Goal: Task Accomplishment & Management: Manage account settings

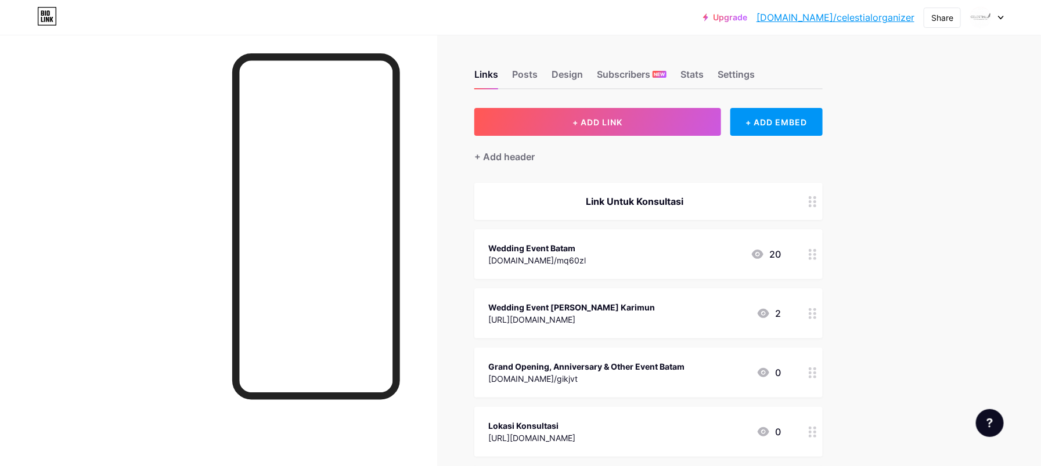
click at [817, 255] on circle at bounding box center [815, 254] width 3 height 3
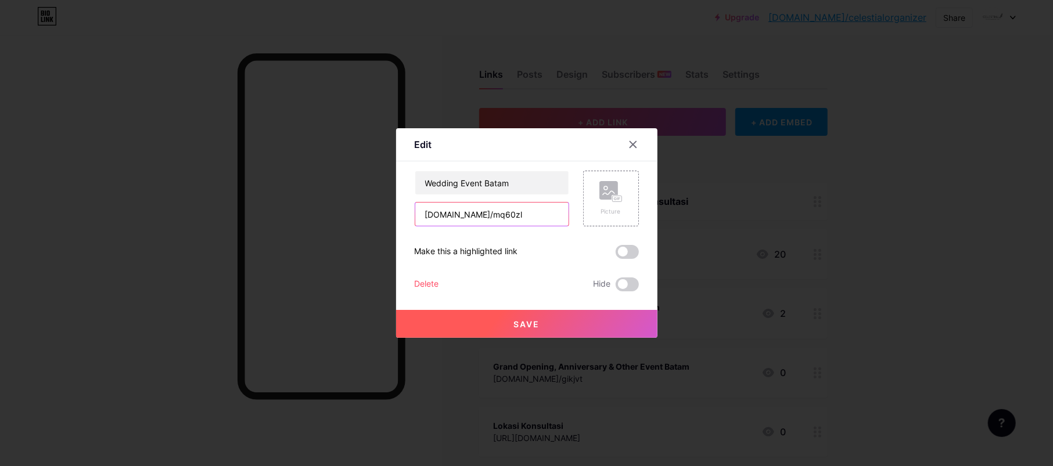
click at [482, 218] on input "[DOMAIN_NAME]/mq60zl" at bounding box center [491, 214] width 153 height 23
paste input "[URL][DOMAIN_NAME]"
type input "[URL][DOMAIN_NAME]"
click at [536, 324] on button "Save" at bounding box center [526, 324] width 261 height 28
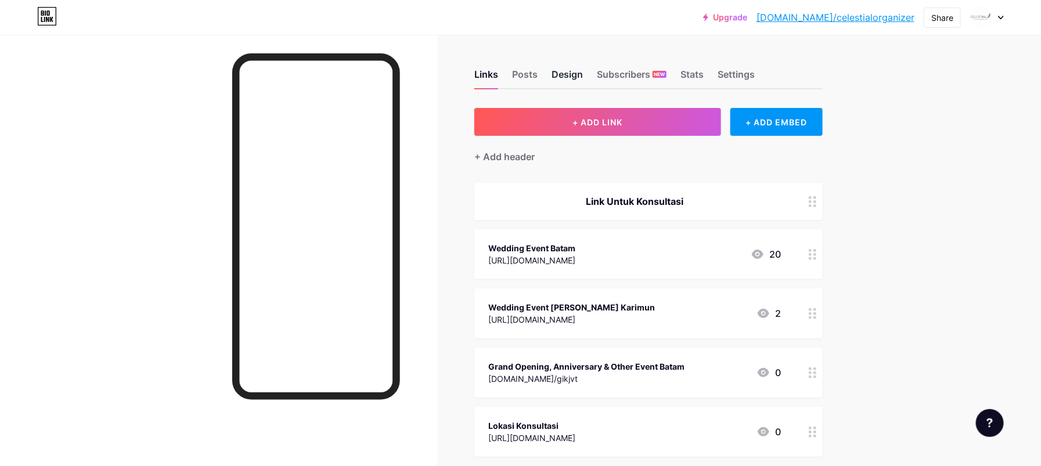
click at [557, 76] on div "Design" at bounding box center [567, 77] width 31 height 21
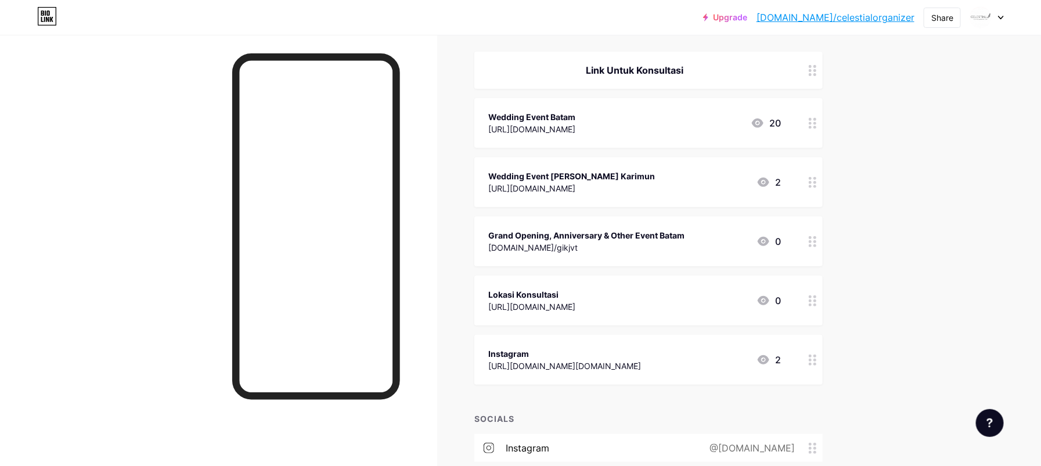
scroll to position [254, 0]
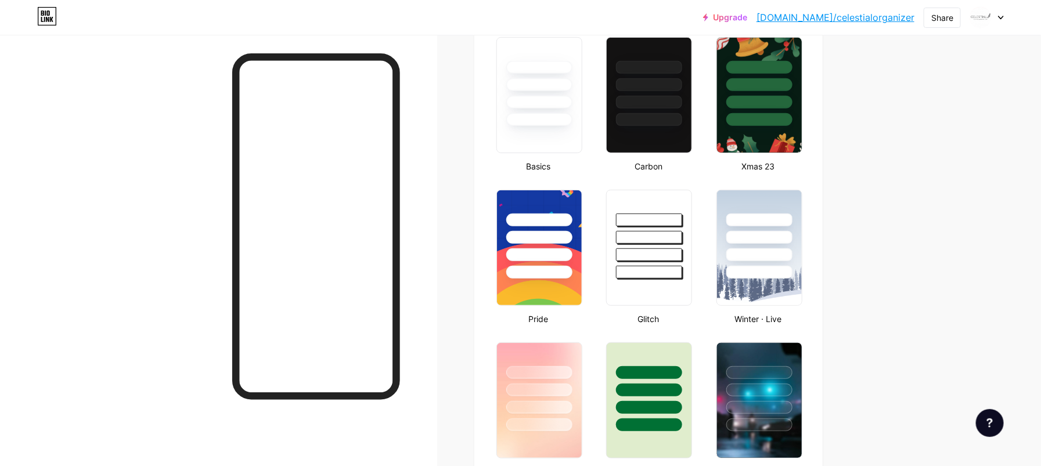
type input "#ebe6e6"
type input "#ffffff"
type input "#000000"
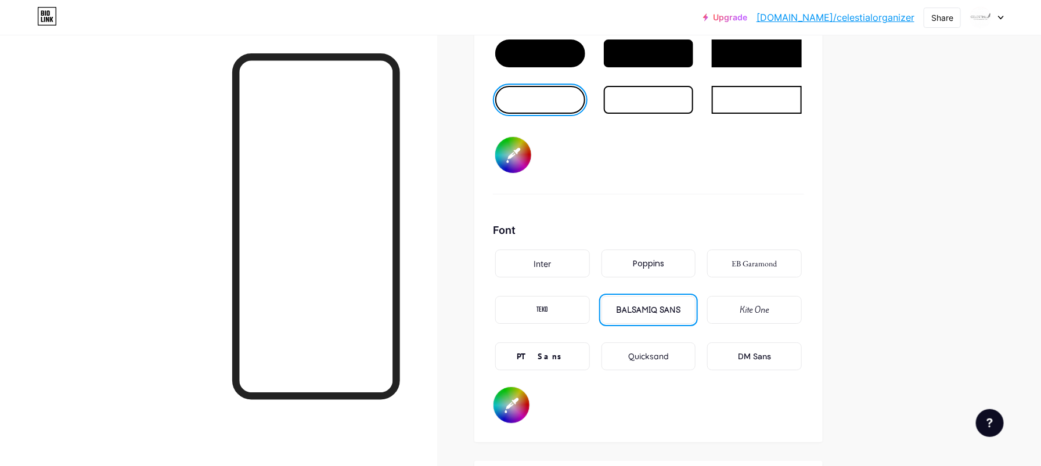
scroll to position [1938, 0]
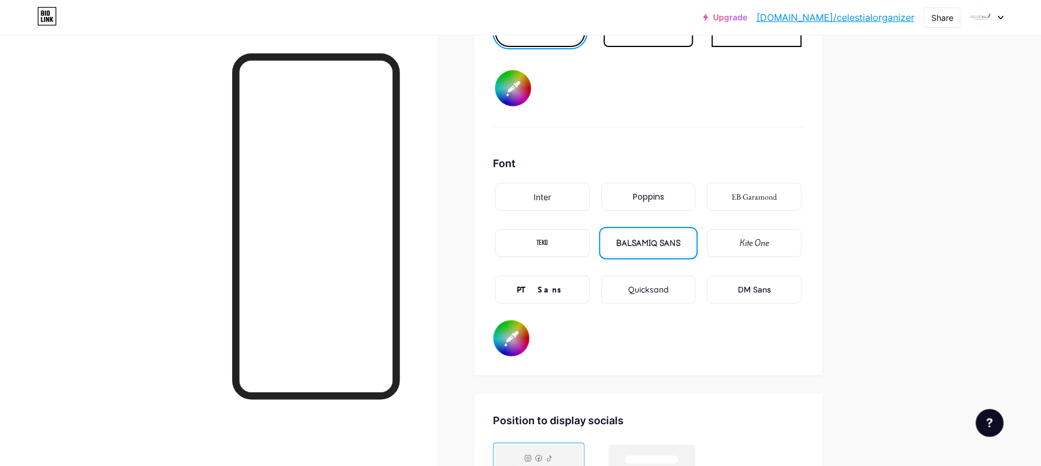
click at [776, 285] on div "DM Sans" at bounding box center [754, 290] width 95 height 28
click at [638, 287] on div "Quicksand" at bounding box center [648, 290] width 41 height 12
click at [628, 192] on div "Poppins" at bounding box center [649, 197] width 95 height 28
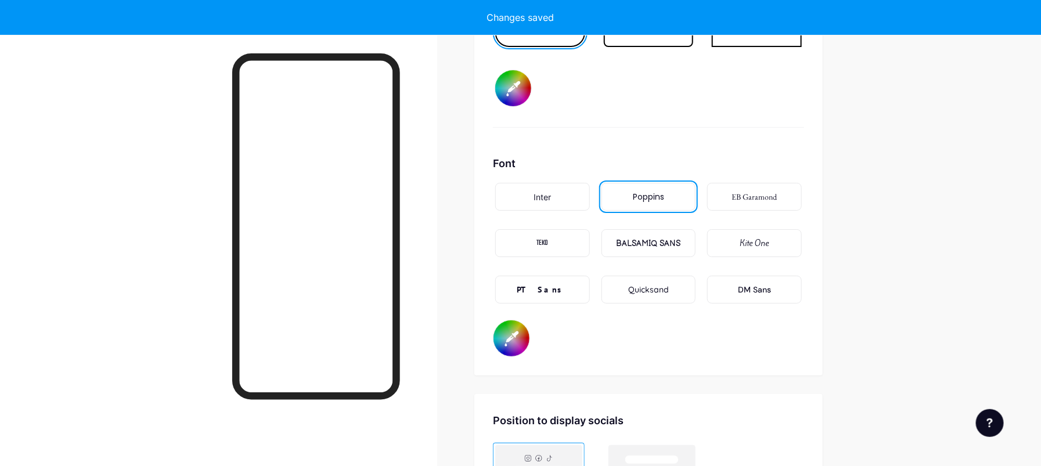
click at [760, 196] on div "EB Garamond" at bounding box center [754, 197] width 45 height 12
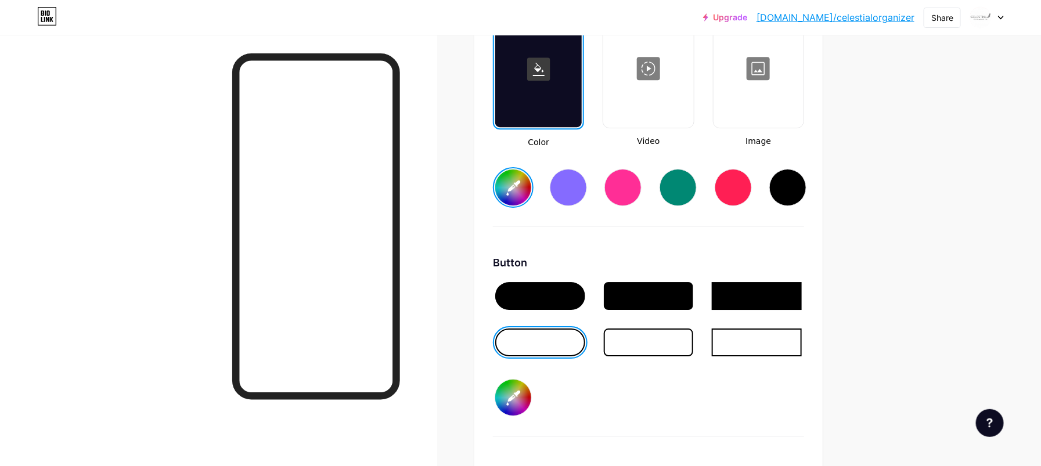
scroll to position [1783, 0]
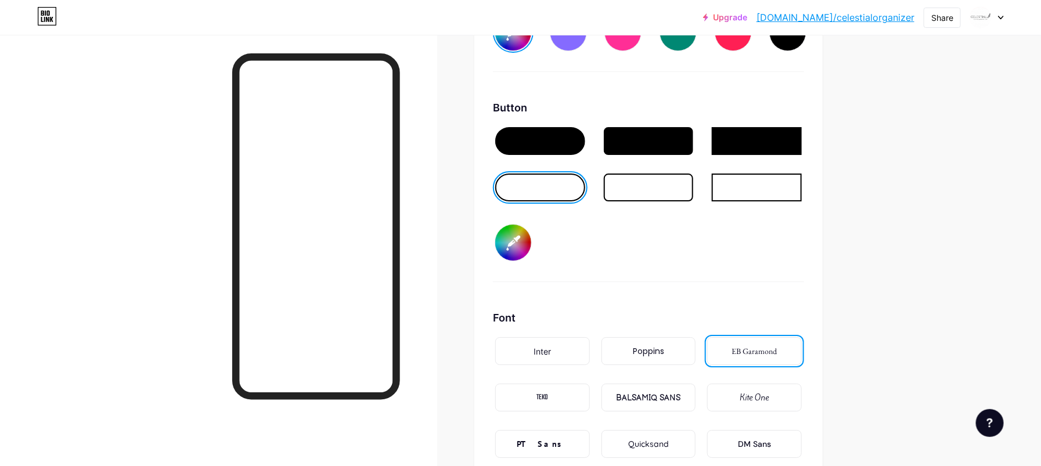
click at [515, 239] on input "#ffffff" at bounding box center [513, 243] width 36 height 36
click at [681, 252] on div "Button #ffffff" at bounding box center [648, 191] width 311 height 182
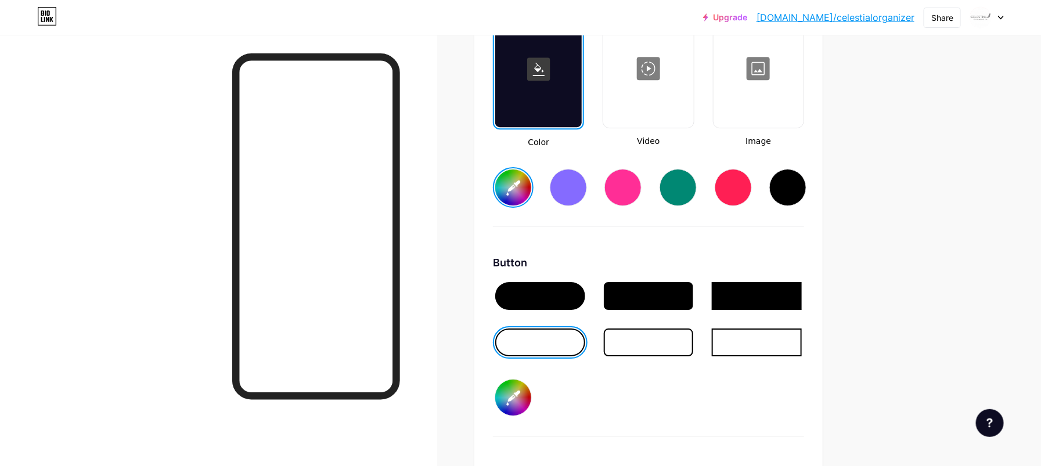
click at [575, 296] on div at bounding box center [540, 296] width 90 height 28
click at [540, 335] on div at bounding box center [540, 343] width 90 height 28
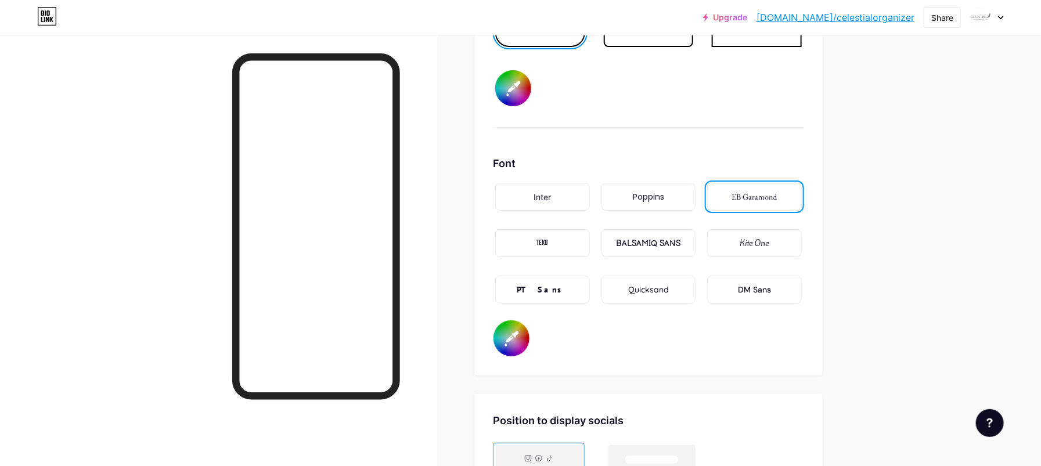
scroll to position [2093, 0]
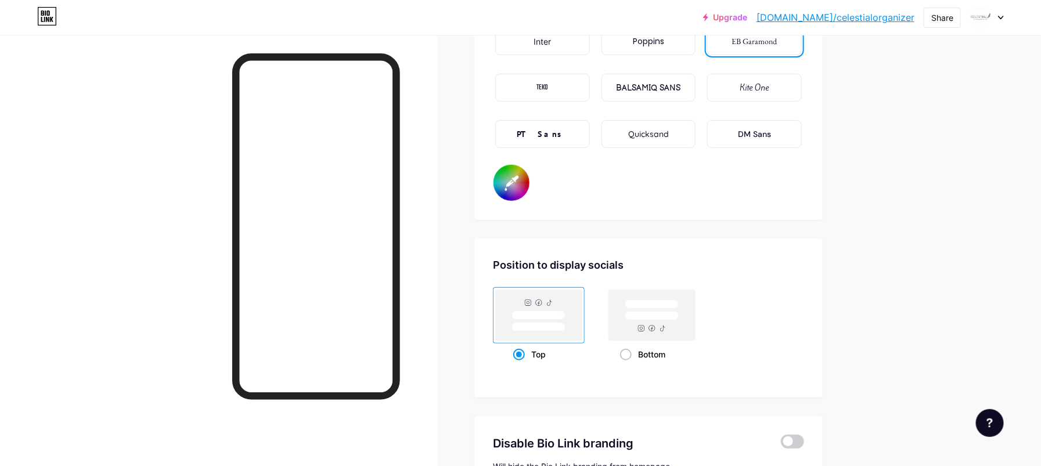
click at [510, 184] on input "#000000" at bounding box center [512, 183] width 36 height 36
click at [684, 239] on div "Position to display socials Top Bottom" at bounding box center [649, 318] width 349 height 159
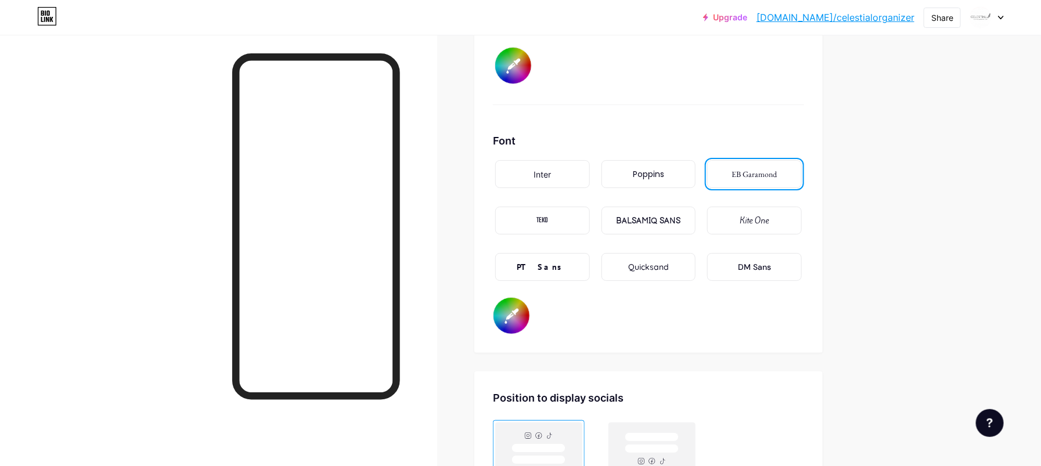
scroll to position [1783, 0]
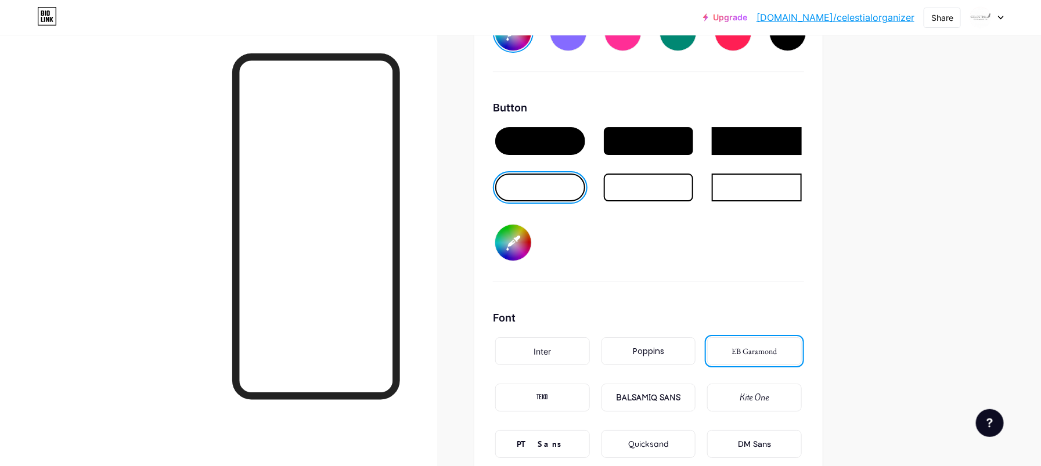
click at [520, 244] on input "#ffffff" at bounding box center [513, 243] width 36 height 36
type input "#ebe6e6"
type input "#f7f7f7"
type input "#ebe6e6"
type input "#f5f5f5"
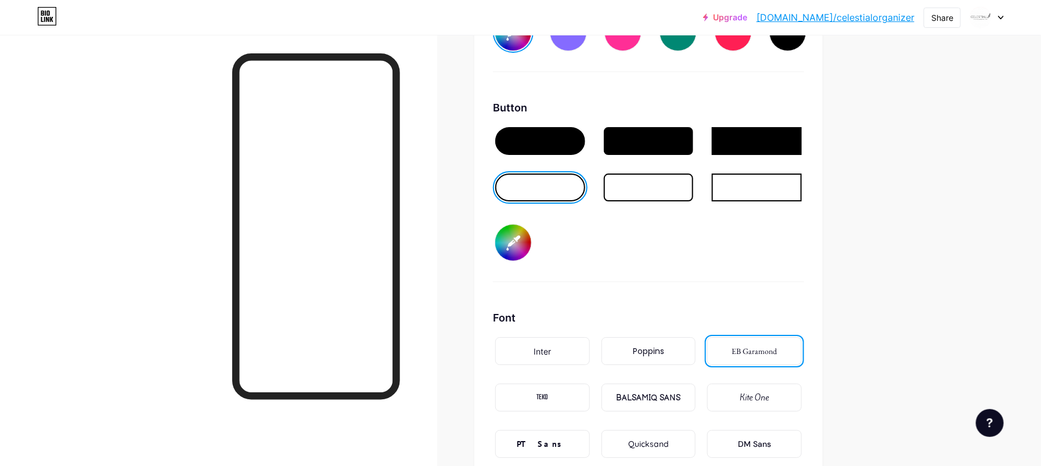
type input "#ebe6e6"
type input "#f3f2f2"
type input "#ebe6e6"
type input "#f0f0f0"
type input "#ebe6e6"
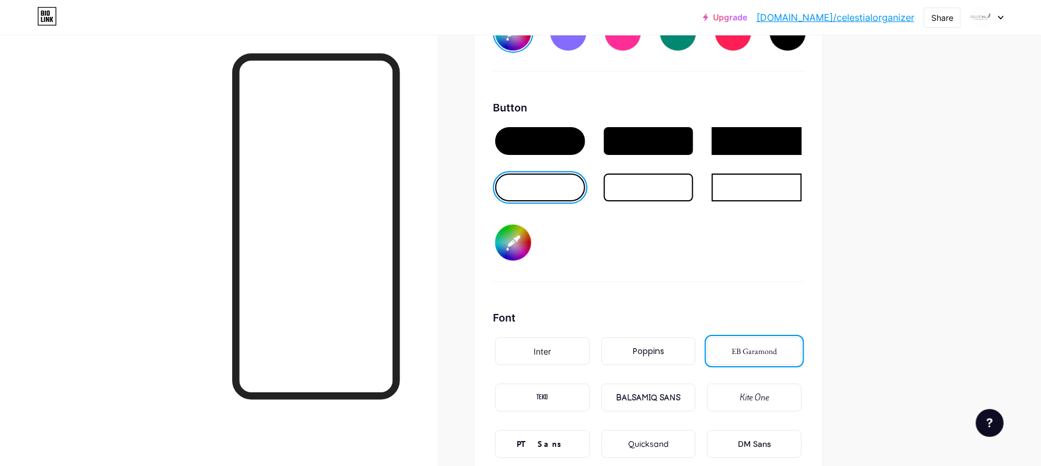
type input "#eeeded"
type input "#ebe6e6"
type input "#ebeaea"
type input "#ebe6e6"
type input "#e9e8e8"
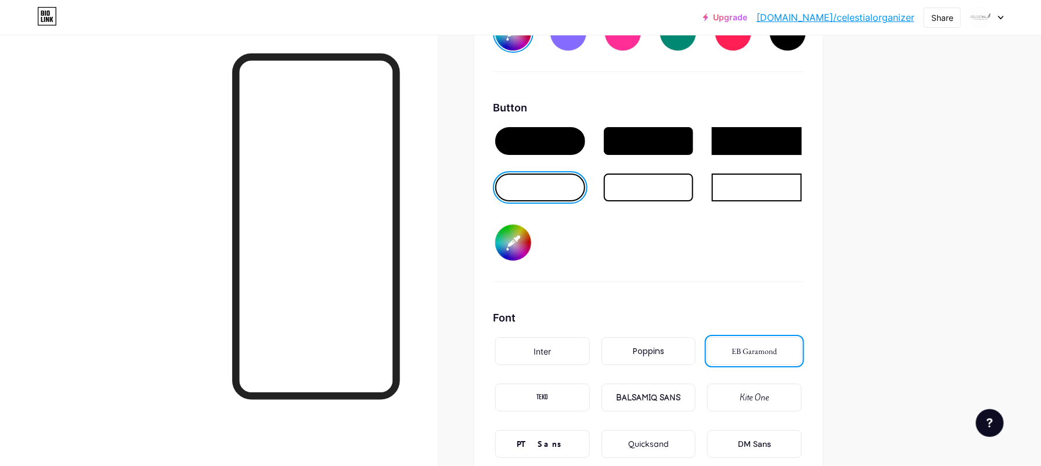
type input "#ebe6e6"
type input "#e6e5e5"
type input "#ebe6e6"
type input "#e4e2e2"
type input "#ebe6e6"
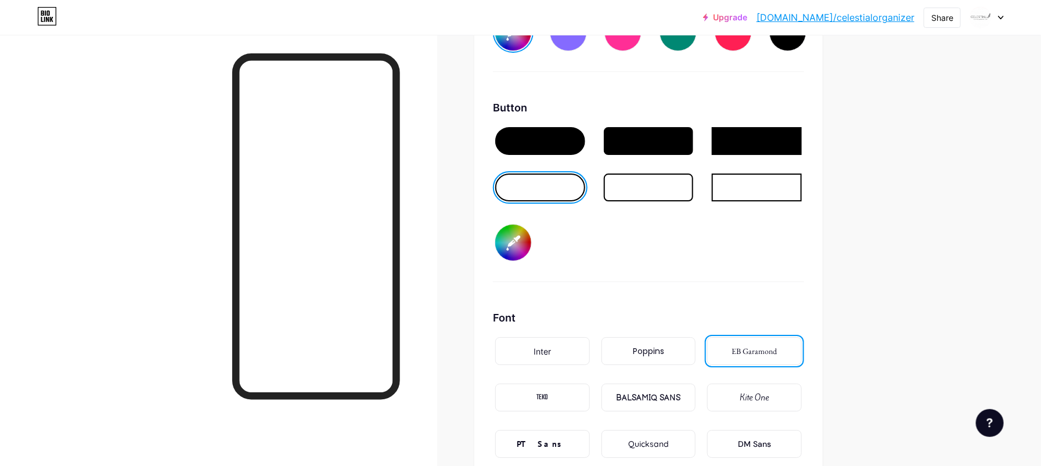
type input "#e1e0e0"
type input "#ebe6e6"
type input "#dcdbdb"
type input "#ebe6e6"
type input "#d9d9d9"
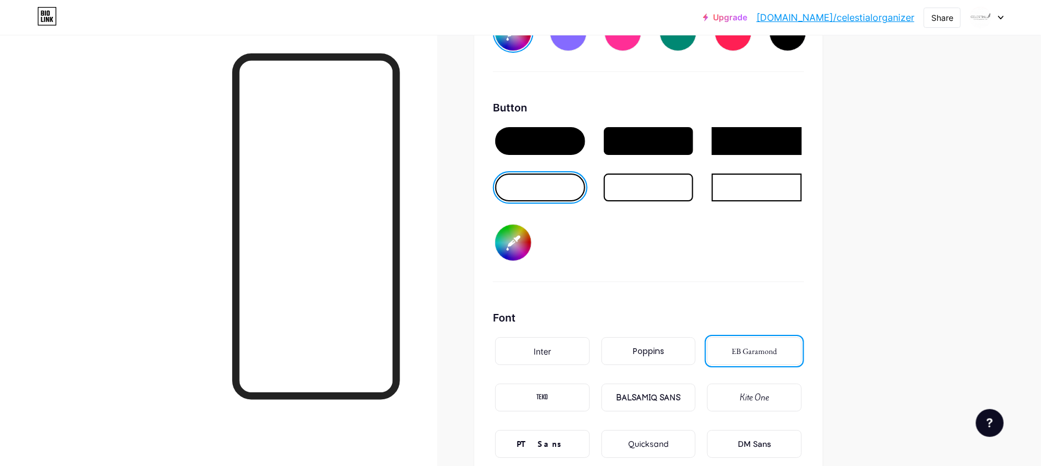
type input "#ebe6e6"
type input "#d7d6d6"
type input "#ebe6e6"
type input "#d4d3d3"
type input "#ebe6e6"
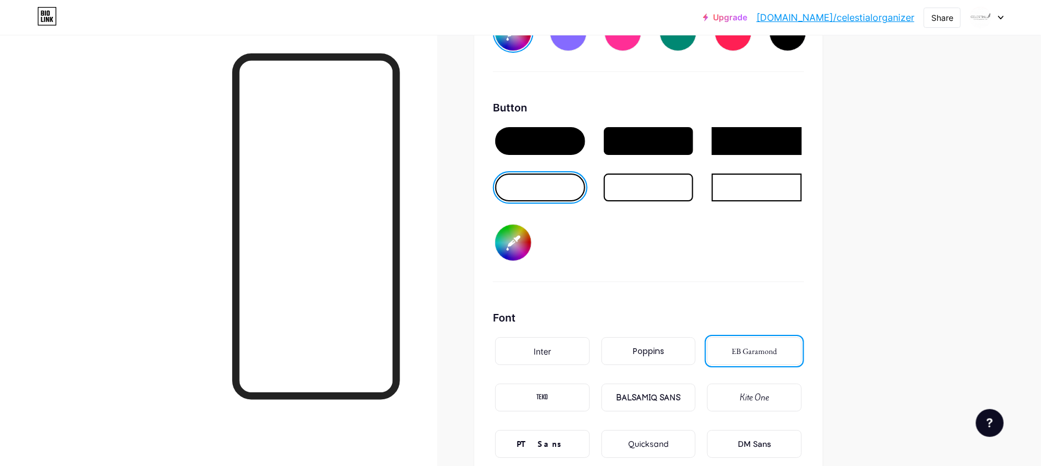
type input "#d2d1d1"
type input "#ebe6e6"
type input "#cfcece"
type input "#ebe6e6"
type input "#cdcbcb"
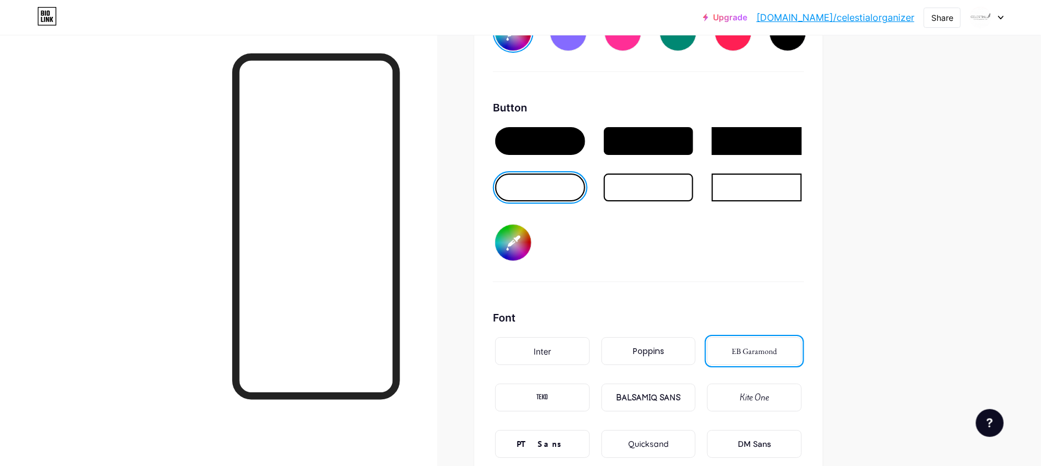
type input "#ebe6e6"
type input "#c9c9c9"
type input "#ebe6e6"
type input "#c7c6c6"
type input "#ebe6e6"
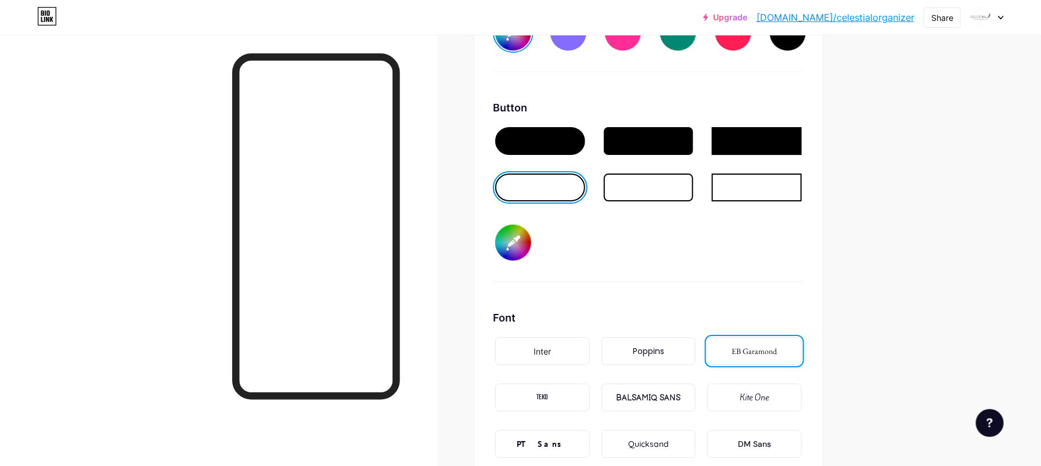
type input "#c5c4c4"
type input "#ebe6e6"
type input "#c2c1c1"
type input "#ebe6e6"
type input "#c0bfbf"
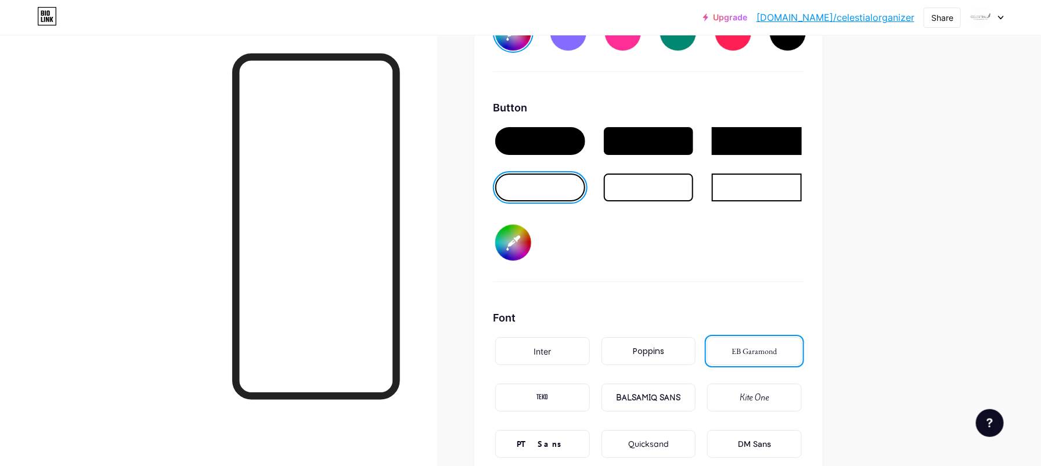
type input "#ebe6e6"
type input "#bdbcbc"
type input "#ebe6e6"
type input "#bababa"
type input "#ebe6e6"
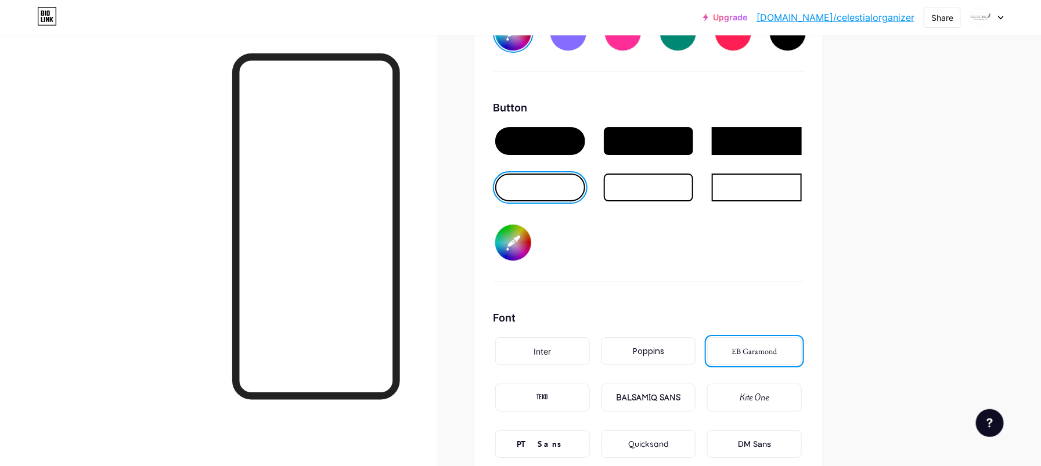
type input "#b8b7b7"
type input "#ebe6e6"
type input "#b6b4b4"
type input "#ebe6e6"
type input "#b3b2b2"
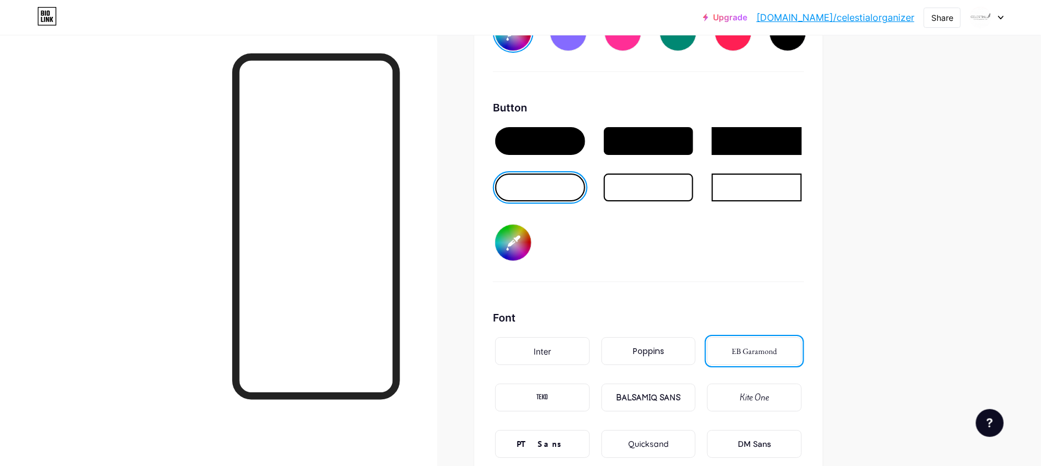
type input "#ebe6e6"
type input "#b0b0b0"
type input "#ebe6e6"
type input "#b1afaf"
type input "#ebe6e6"
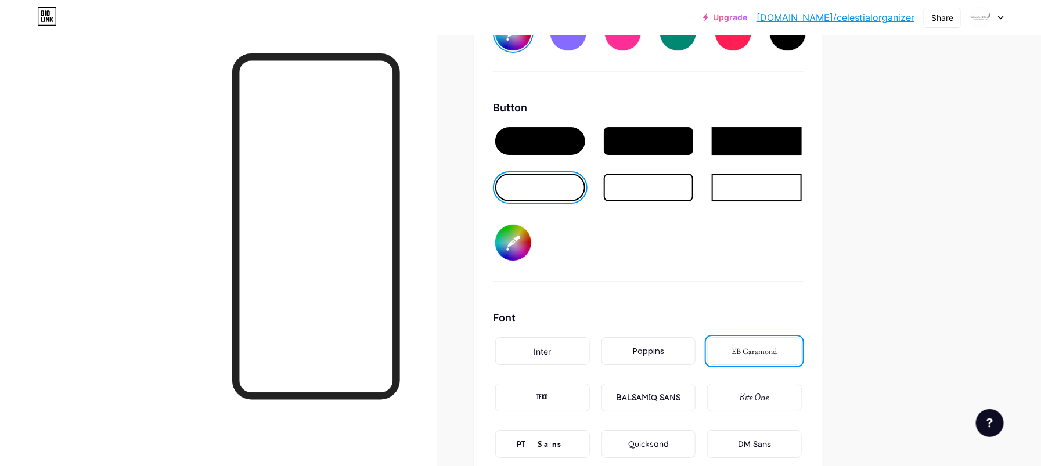
type input "#afacac"
type input "#ebe6e6"
type input "#ada9a9"
type input "#ebe6e6"
type input "#aaa7a7"
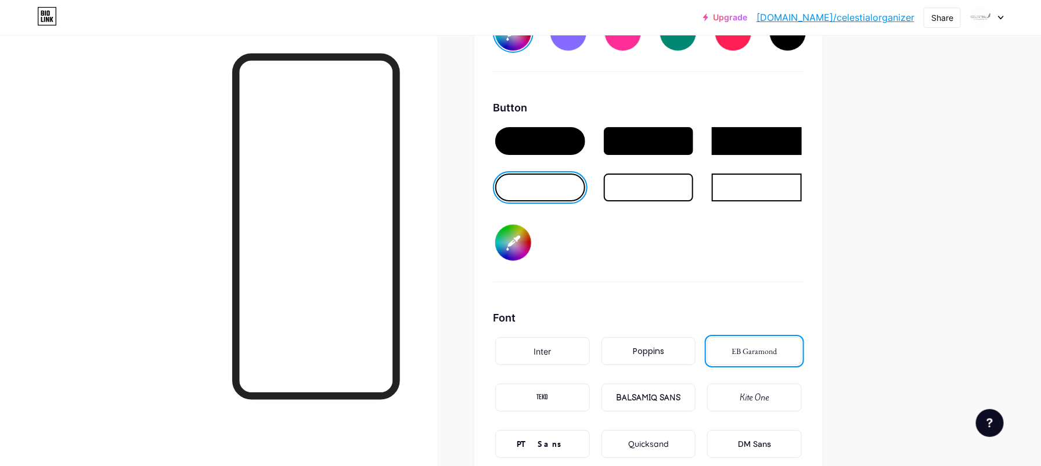
type input "#ebe6e6"
type input "#a7a5a5"
type input "#ebe6e6"
type input "#a2a0a0"
type input "#ebe6e6"
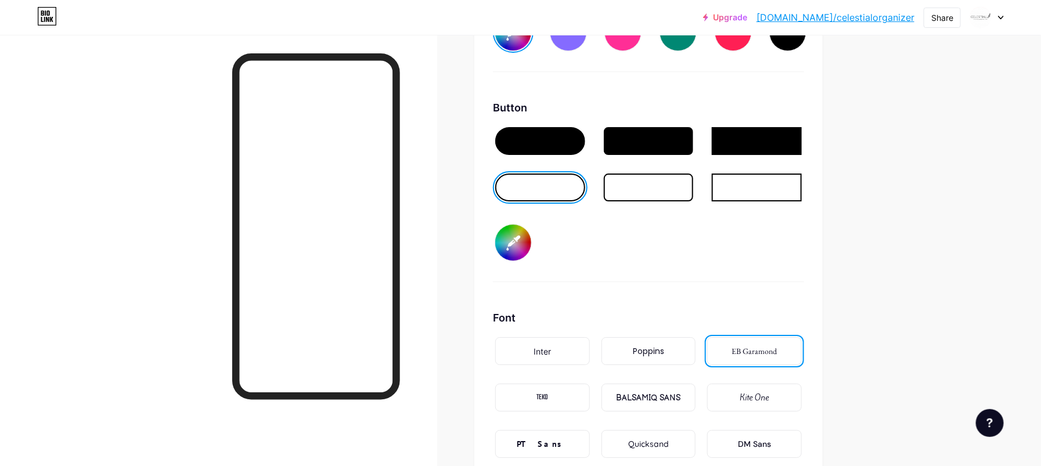
type input "#9f9d9d"
type input "#ebe6e6"
type input "#9d9b9b"
type input "#ebe6e6"
type input "#9c9c9c"
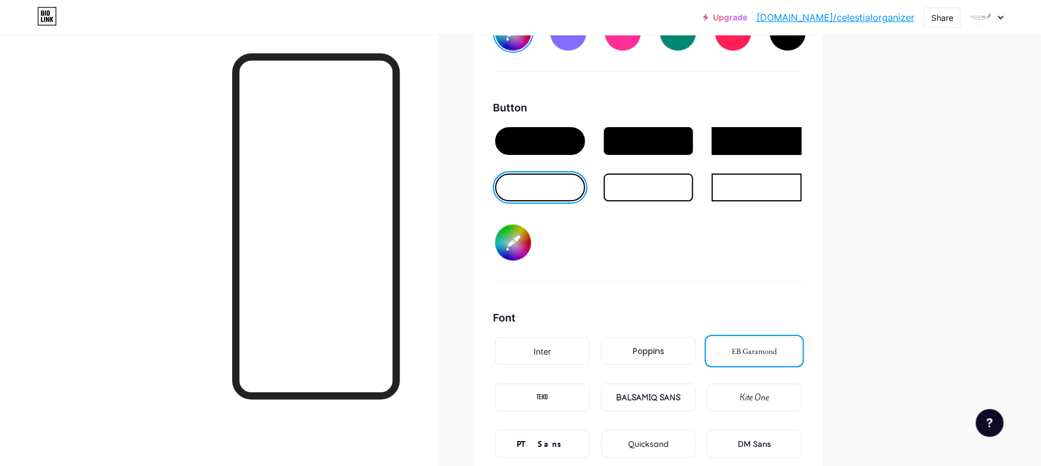
type input "#ebe6e6"
type input "#999999"
type input "#ebe6e6"
type input "#969696"
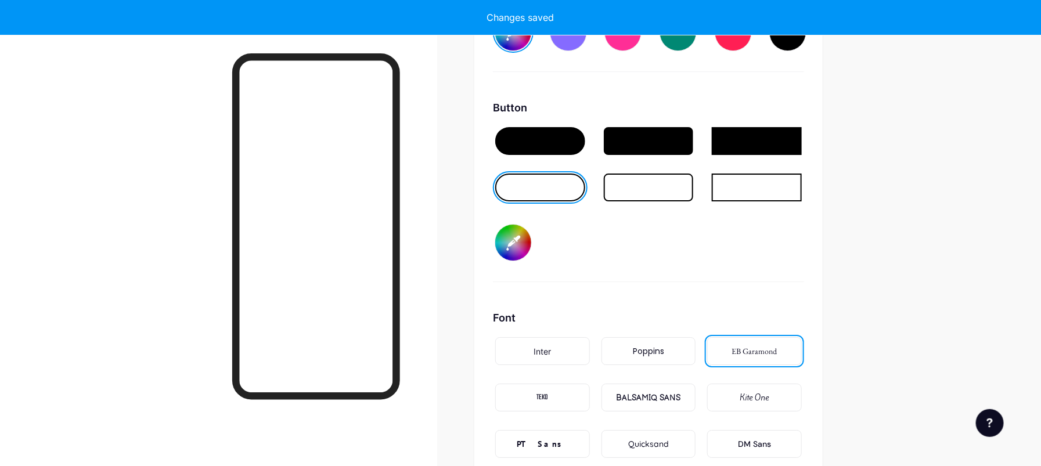
type input "#ebe6e6"
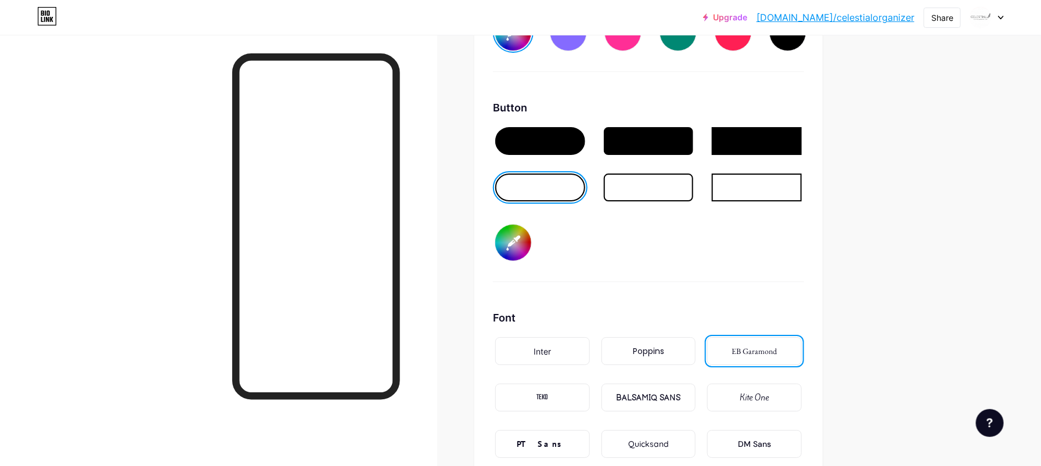
type input "#969696"
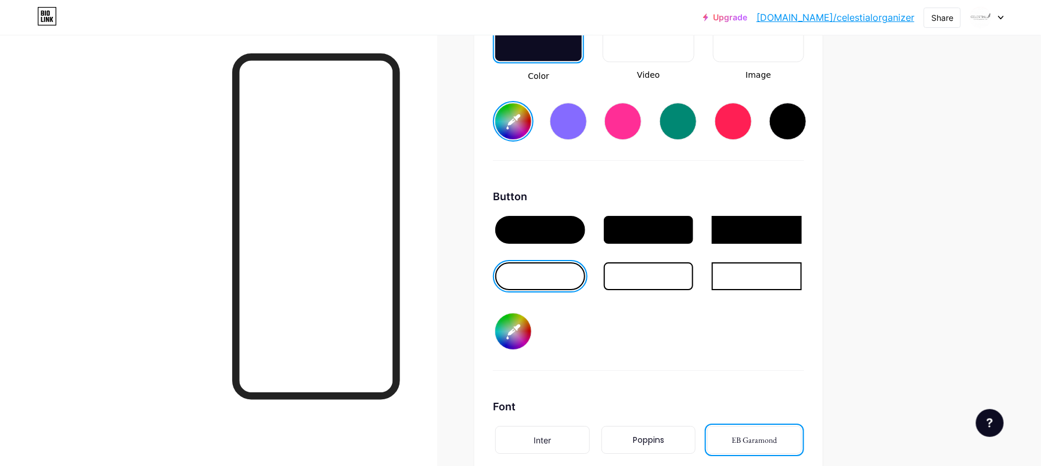
scroll to position [1628, 0]
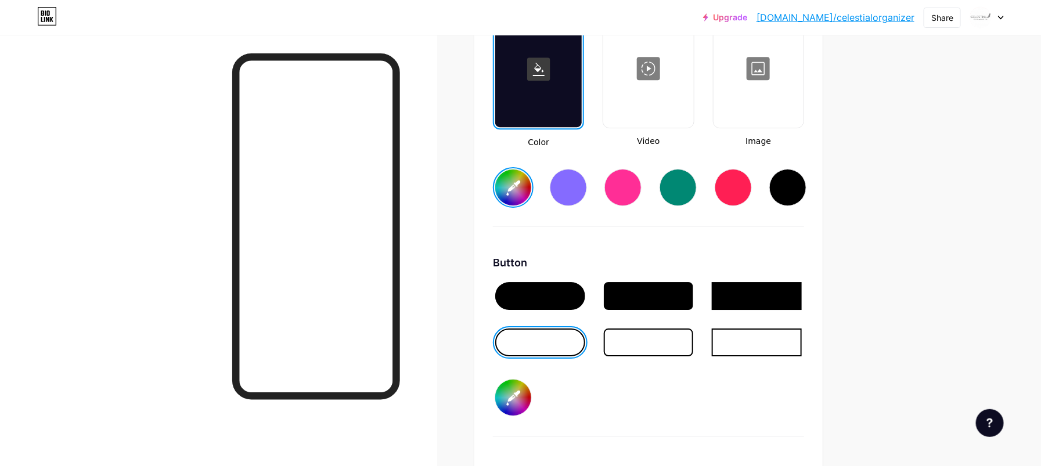
click at [568, 299] on div at bounding box center [540, 296] width 90 height 28
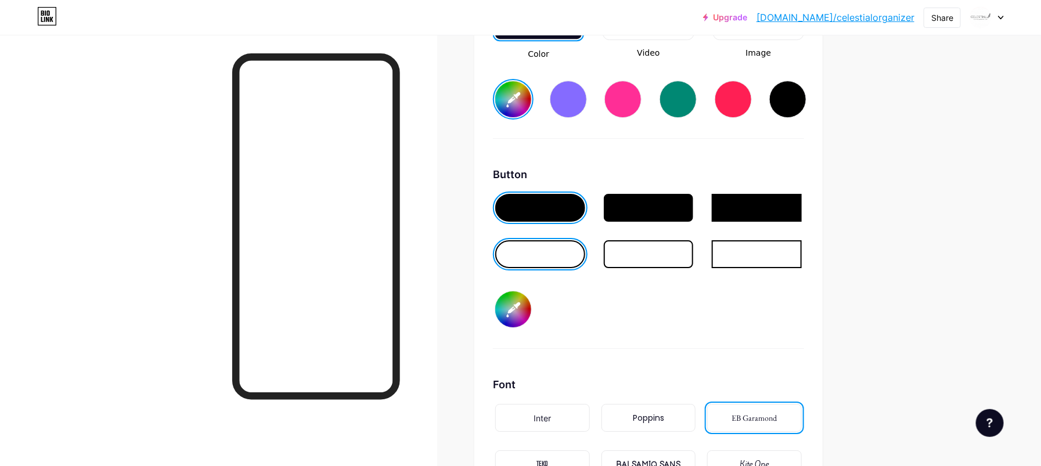
scroll to position [1783, 0]
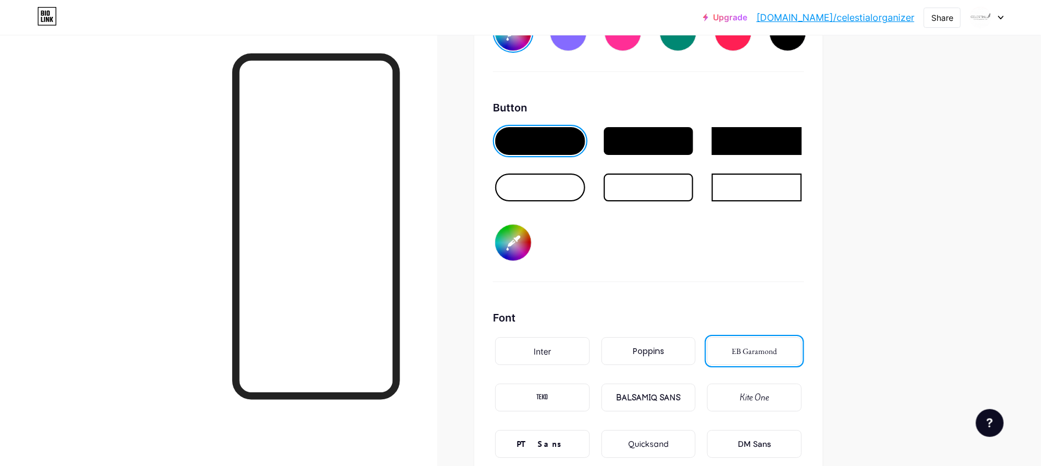
click at [515, 235] on input "#969696" at bounding box center [513, 243] width 36 height 36
type input "#ebe6e6"
type input "#999999"
type input "#ebe6e6"
type input "#9c9c9c"
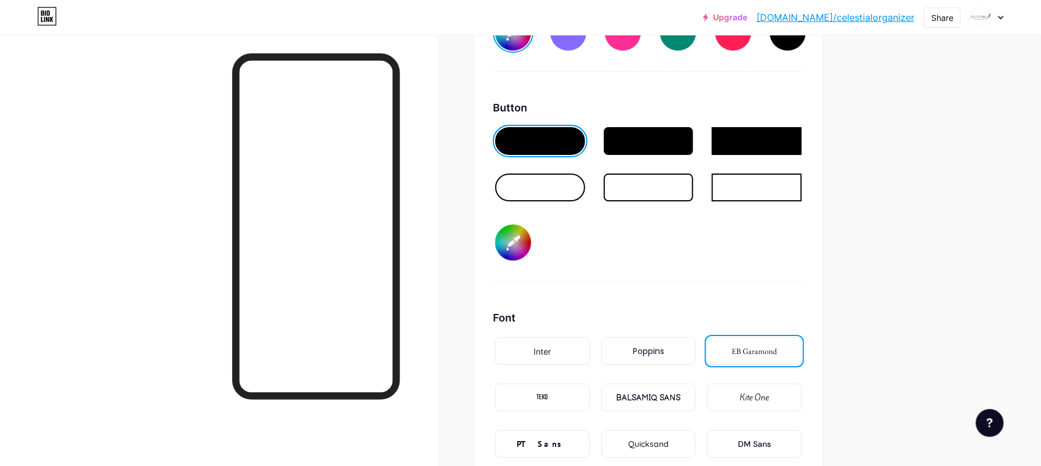
type input "#ebe6e6"
type input "#9a9898"
type input "#ebe6e6"
type input "#9d9b9b"
type input "#ebe6e6"
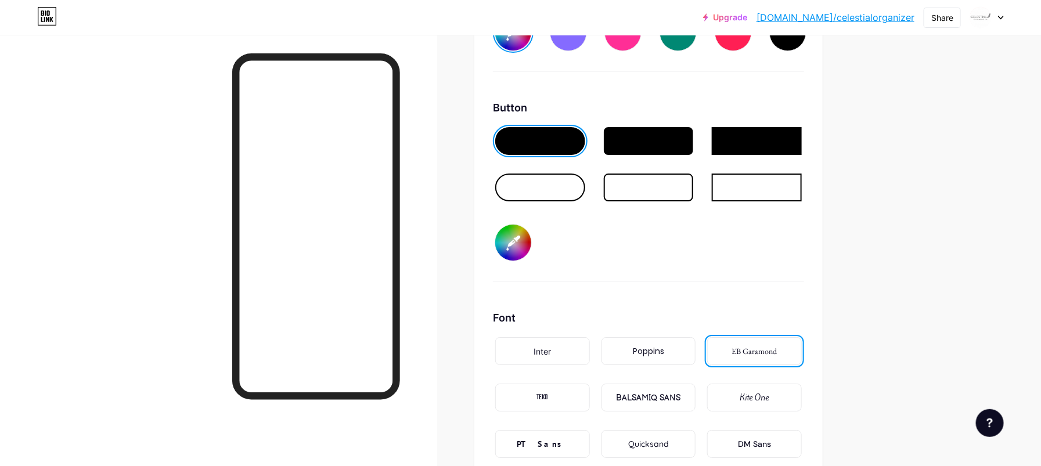
type input "#9f9d9d"
type input "#ebe6e6"
type input "#a39f9f"
type input "#ebe6e6"
type input "#a8a4a4"
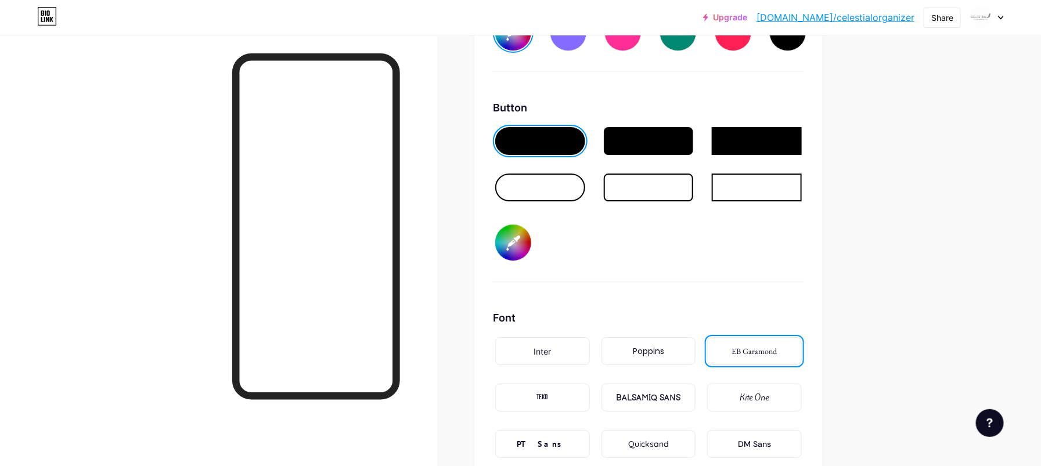
type input "#ebe6e6"
type input "#aaa7a7"
type input "#ebe6e6"
type input "#ada9a9"
type input "#ebe6e6"
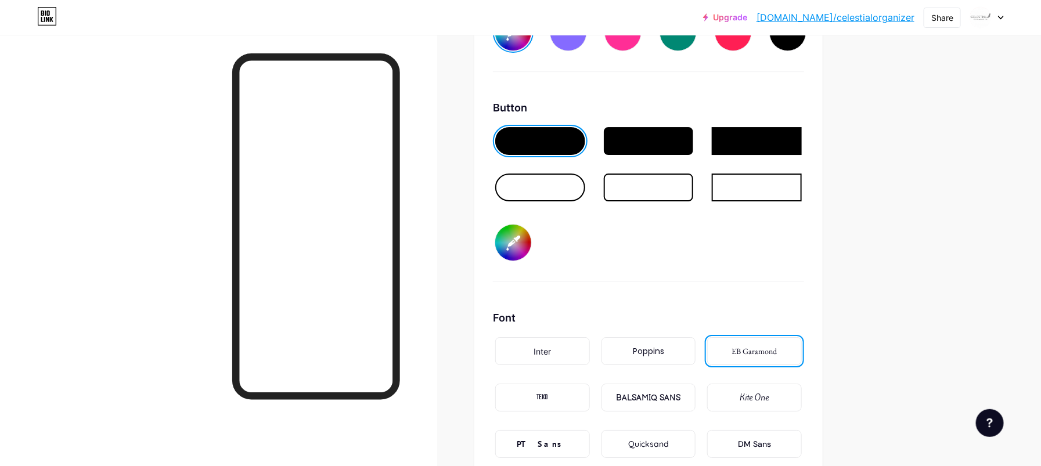
type input "#b2aeae"
type input "#ebe6e6"
type input "#b7b3b3"
type input "#ebe6e6"
type input "#bab5b5"
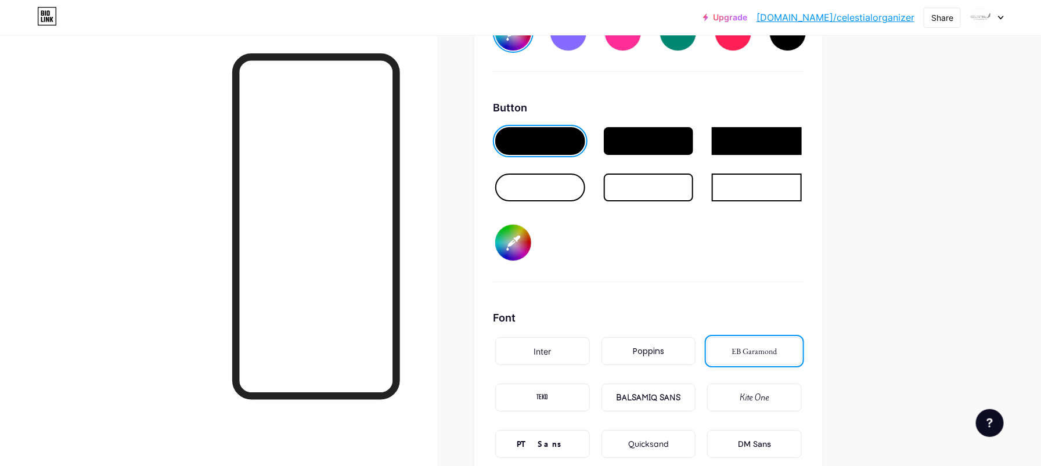
type input "#ebe6e6"
type input "#c2bcbc"
type input "#ebe6e6"
type input "#c4bfbf"
type input "#ebe6e6"
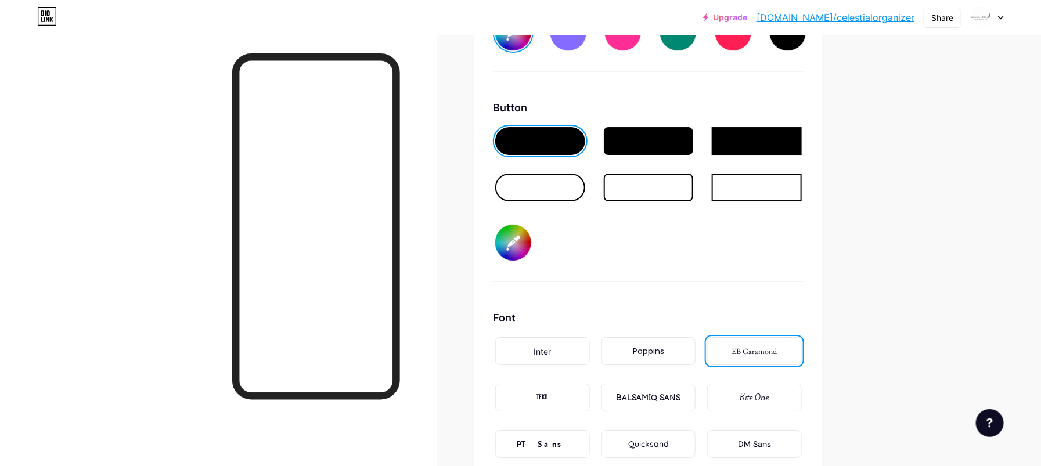
type input "#c7c2c2"
type input "#ebe6e6"
type input "#cac4c4"
type input "#ebe6e6"
type input "#cdc6c6"
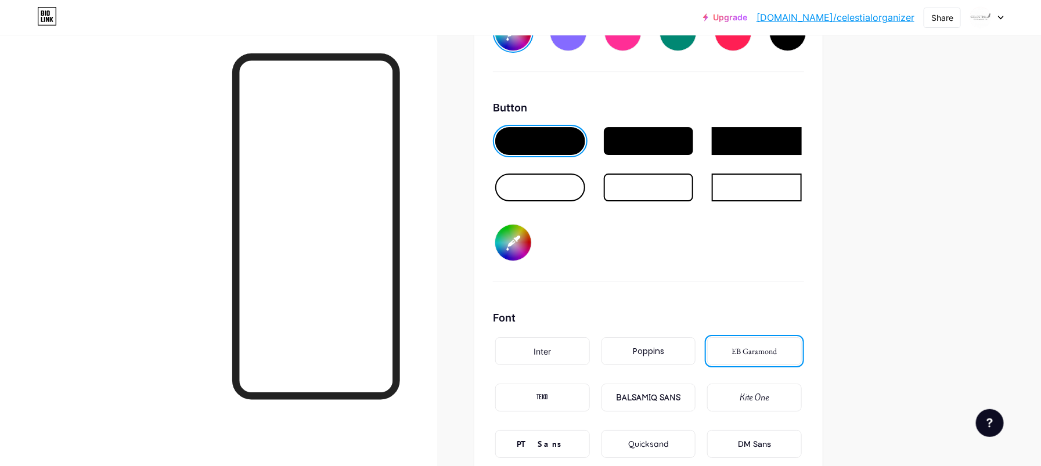
type input "#ebe6e6"
type input "#d1cccc"
type input "#ebe6e6"
type input "#d3cfcf"
type input "#ebe6e6"
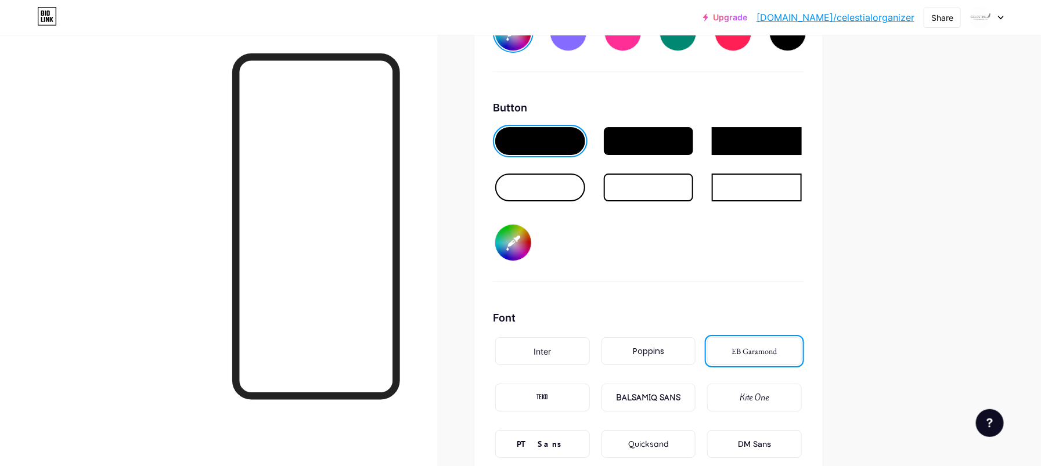
type input "#d6d1d1"
type input "#ebe6e6"
type input "#d7d0d0"
type input "#ebe6e6"
type input "#d9d3d3"
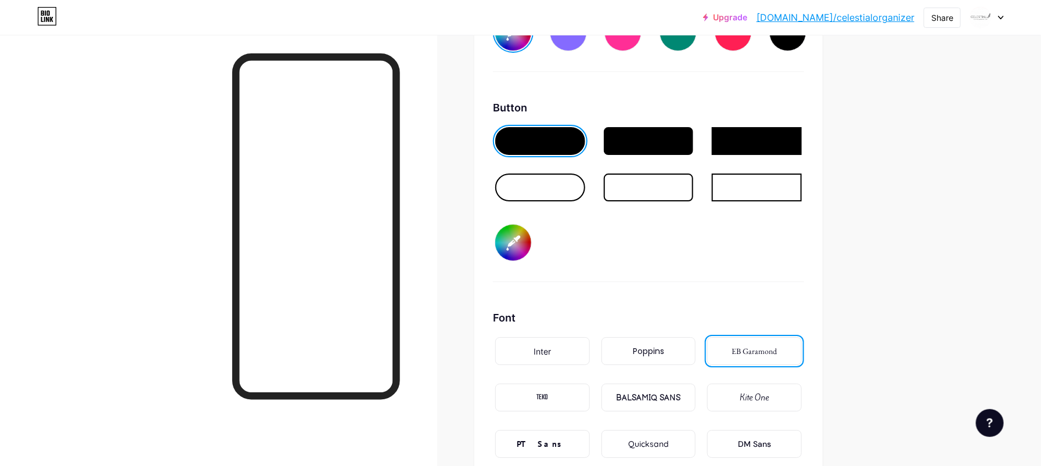
type input "#ebe6e6"
type input "#dcd5d5"
type input "#ebe6e6"
type input "#ddd5d5"
type input "#ebe6e6"
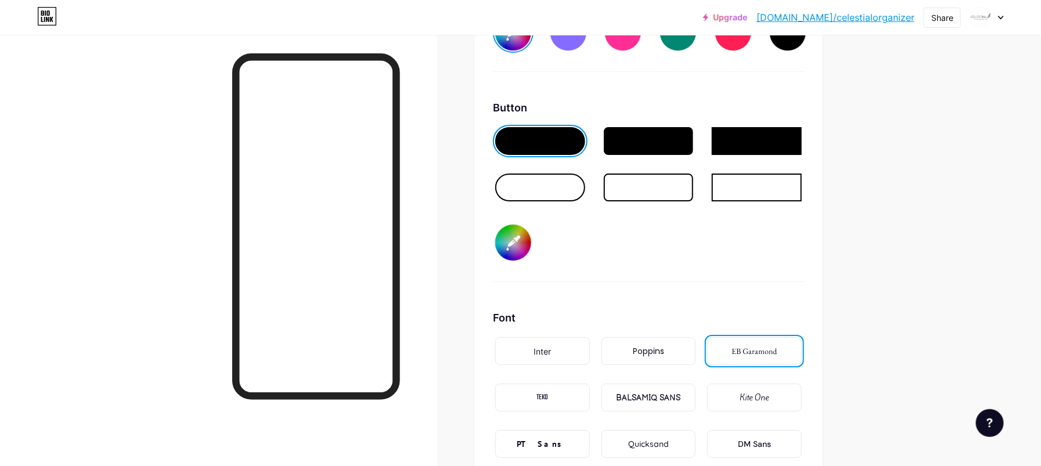
type input "#e0d7d7"
type input "#ebe6e6"
type input "#e3d9d9"
type input "#ebe6e6"
type input "#e5dcdc"
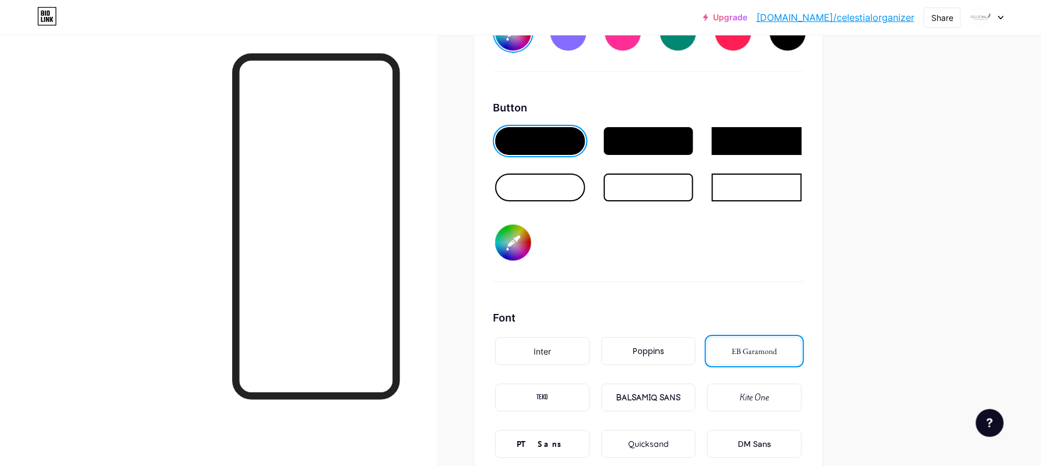
type input "#ebe6e6"
type input "#e8dede"
type input "#ebe6e6"
type input "#eae1e1"
type input "#ebe6e6"
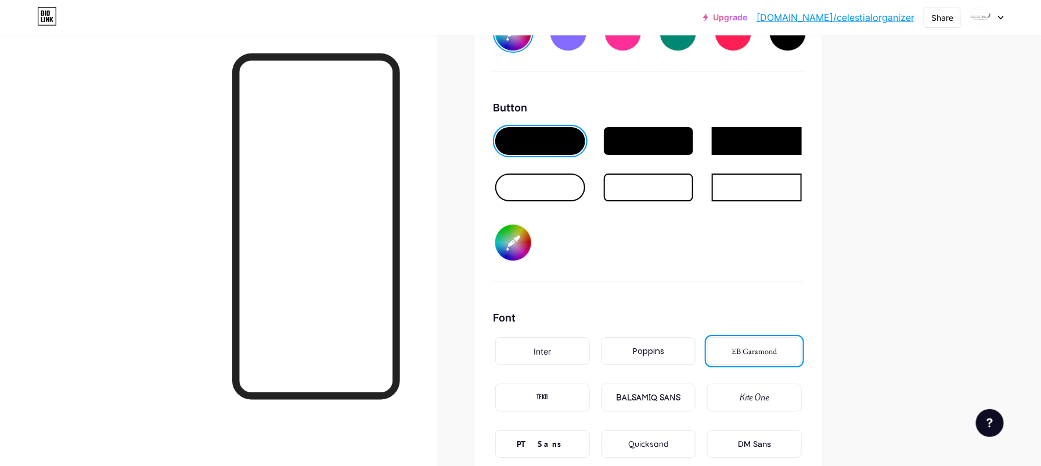
type input "#ece4e4"
type input "#ebe6e6"
type input "#ebe5e5"
type input "#ebe6e6"
type input "#eee8e8"
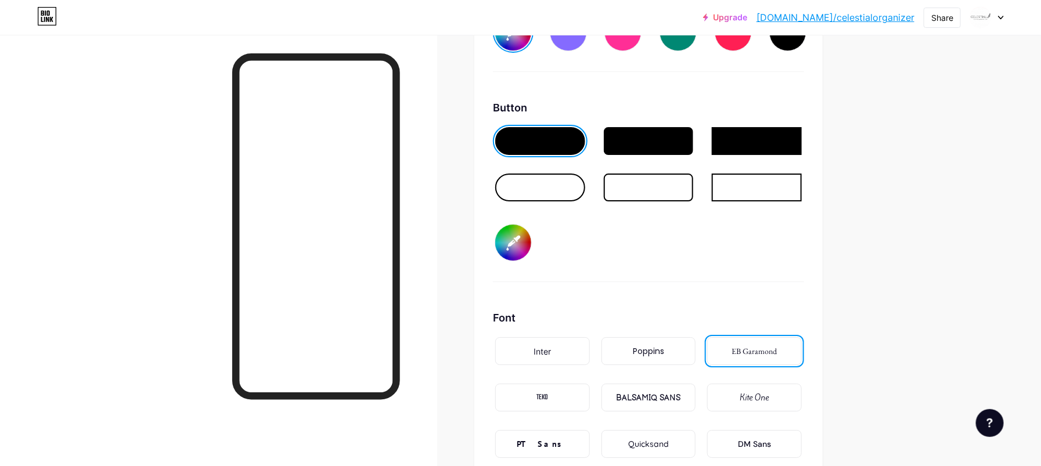
type input "#ebe6e6"
type input "#ede8e8"
type input "#ebe6e6"
type input "#f0ebeb"
type input "#ebe6e6"
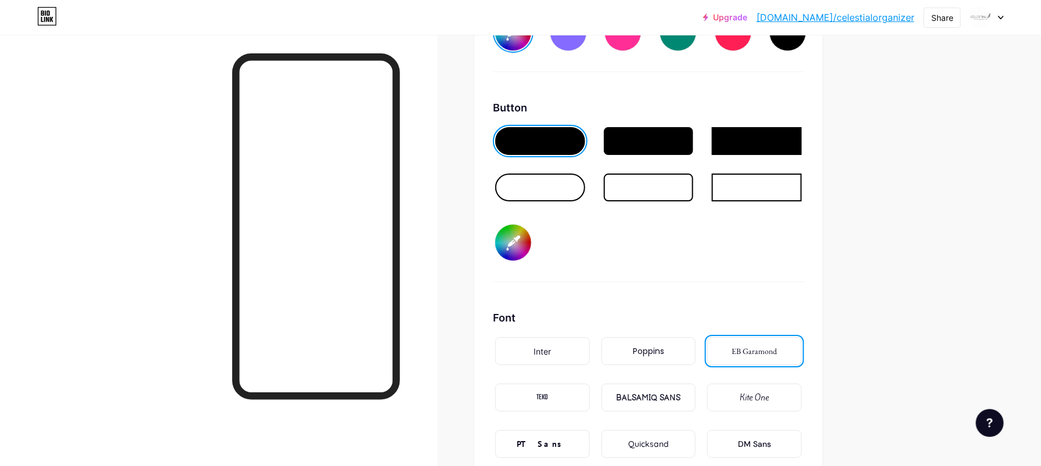
type input "#f2eeee"
type input "#ebe6e6"
type input "#f1eeee"
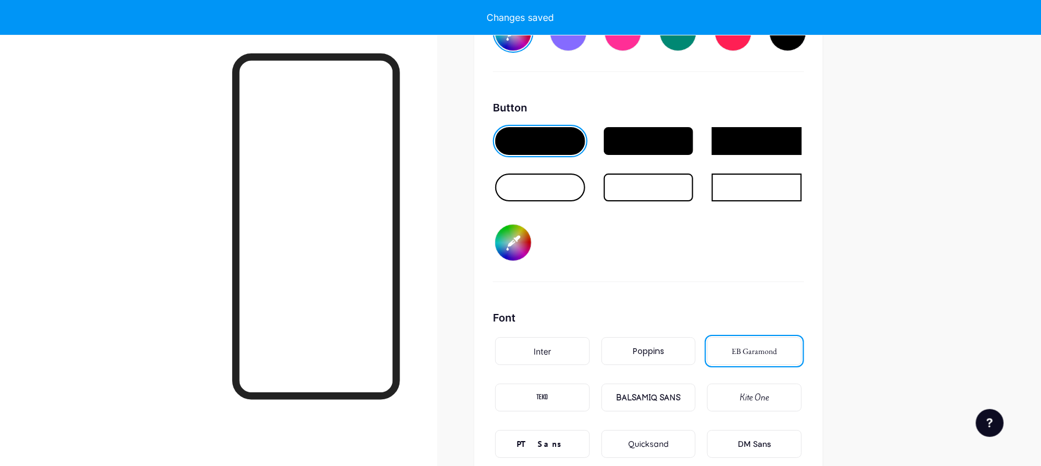
type input "#ebe6e6"
type input "#f2eeee"
type input "#ebe6e6"
type input "#f4f0f0"
type input "#ebe6e6"
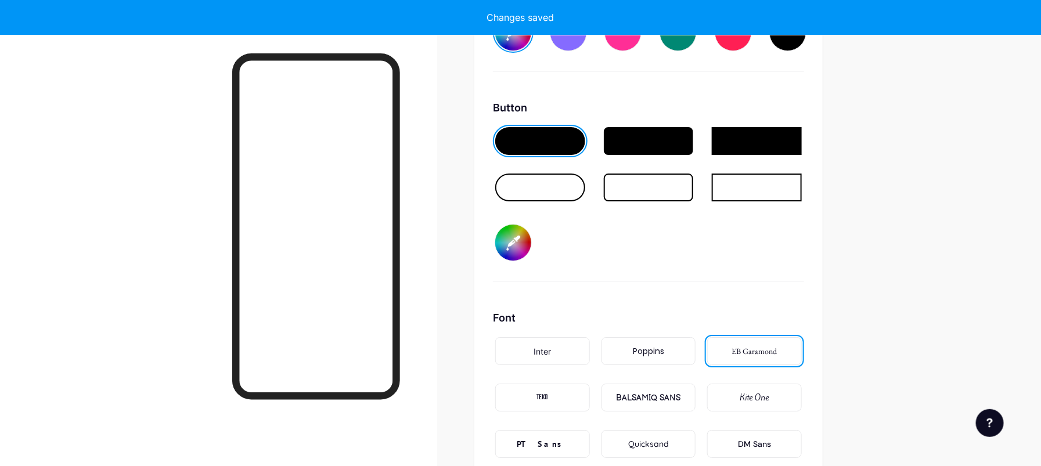
type input "#f5f0f0"
type input "#ebe6e6"
type input "#f4f0f0"
type input "#ebe6e6"
type input "#f8f2f2"
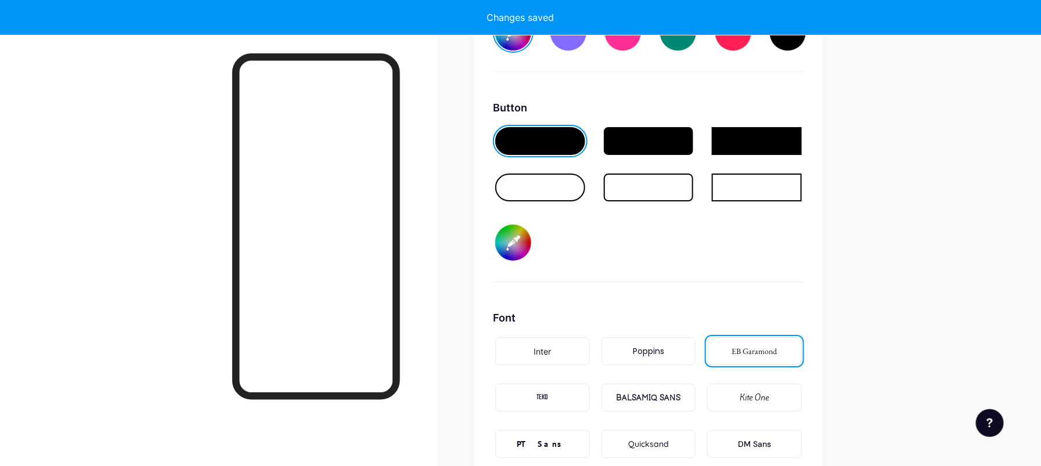
type input "#ebe6e6"
type input "#f8f1f1"
type input "#ebe6e6"
type input "#faf4f4"
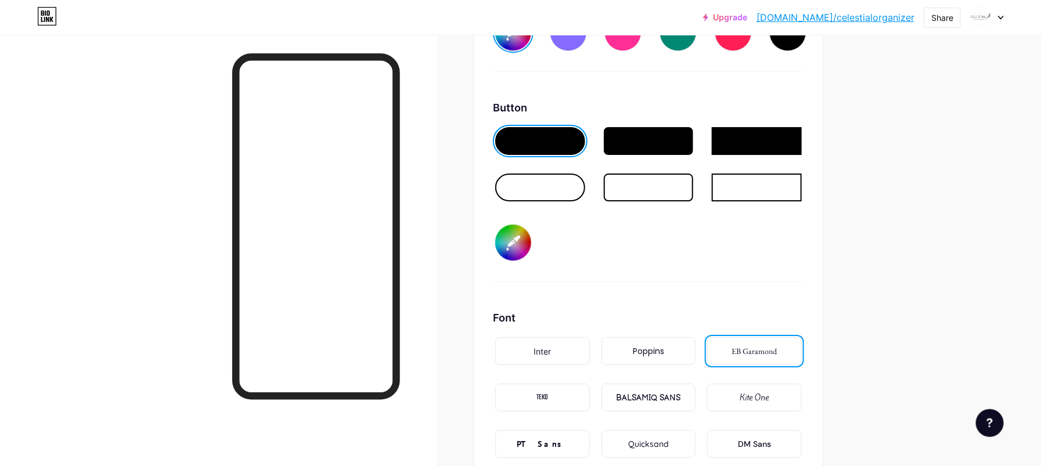
type input "#ebe6e6"
type input "#fdf7f7"
type input "#ebe6e6"
type input "#fdf6f6"
type input "#ebe6e6"
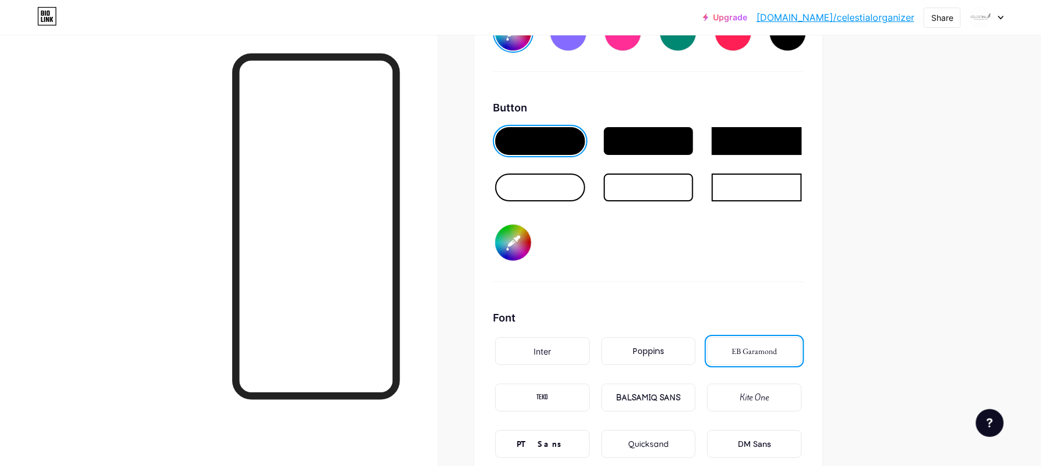
type input "#fff5f5"
type input "#ebe6e6"
type input "#fff0f0"
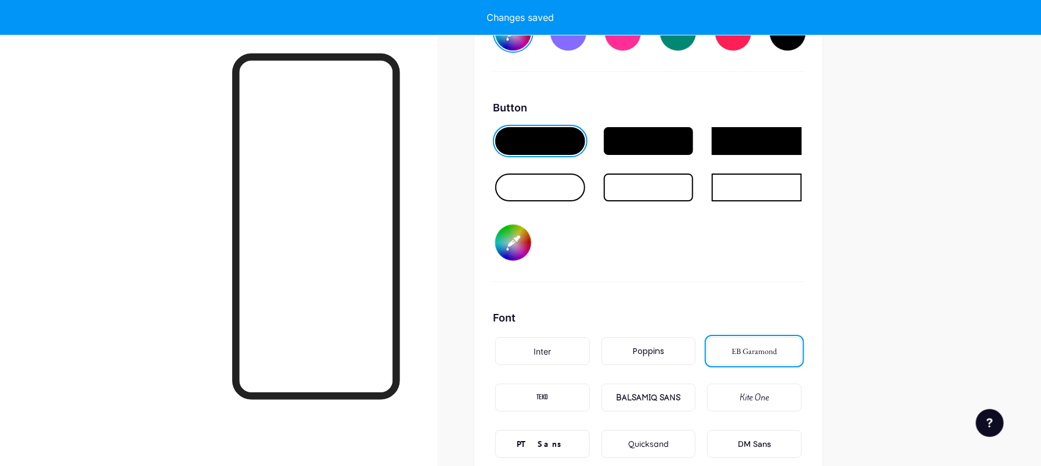
type input "#ebe6e6"
type input "#f9f1f1"
type input "#ebe6e6"
type input "#faf4f4"
type input "#ebe6e6"
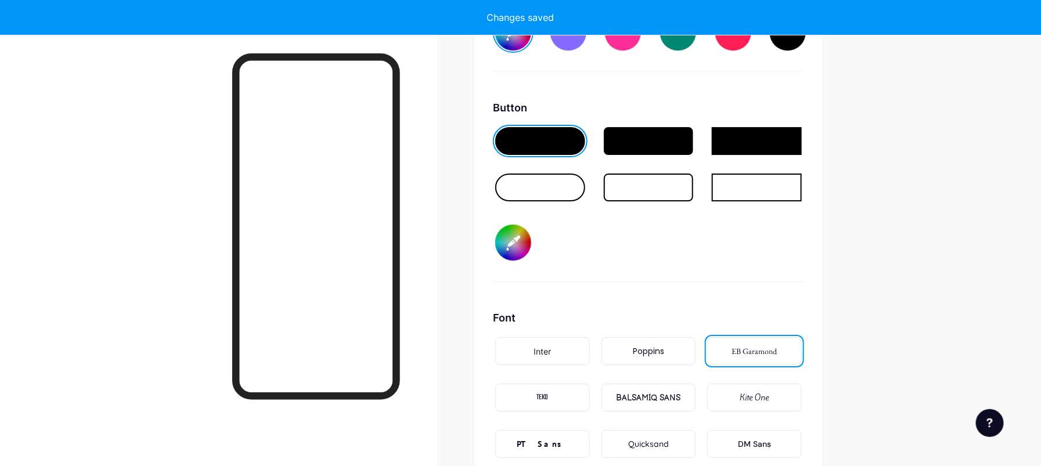
type input "#fcf7f7"
type input "#ebe6e6"
type input "#fefbfb"
type input "#ebe6e6"
type input "#ffffff"
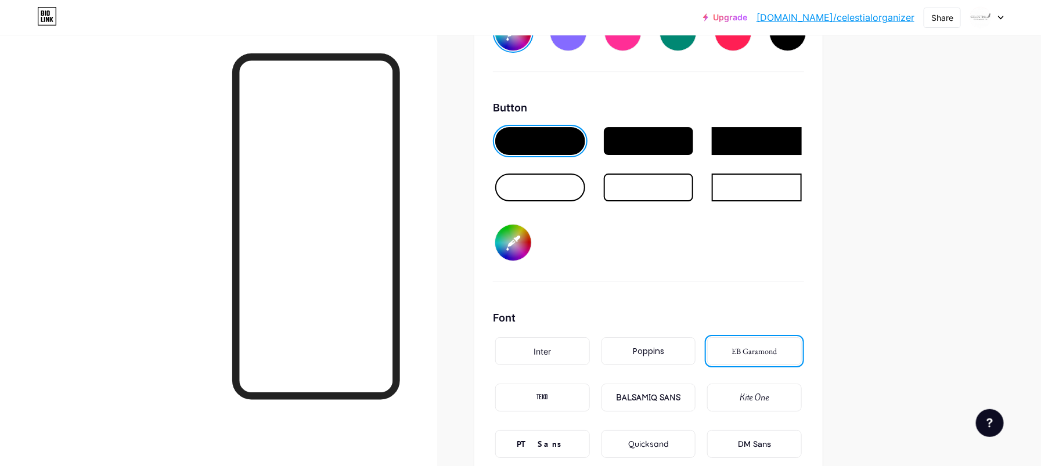
type input "#ebe6e6"
type input "#fefbfb"
type input "#ebe6e6"
type input "#ffffff"
type input "#ebe6e6"
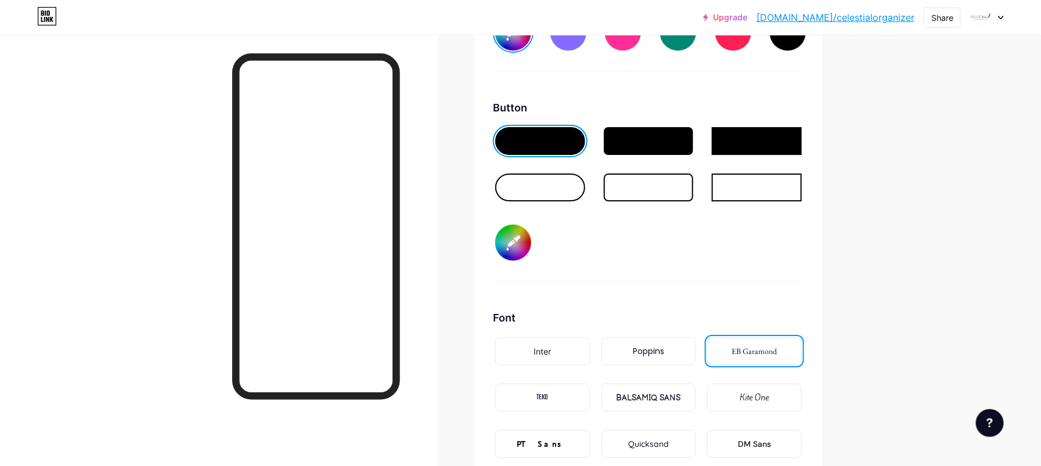
type input "#fffafa"
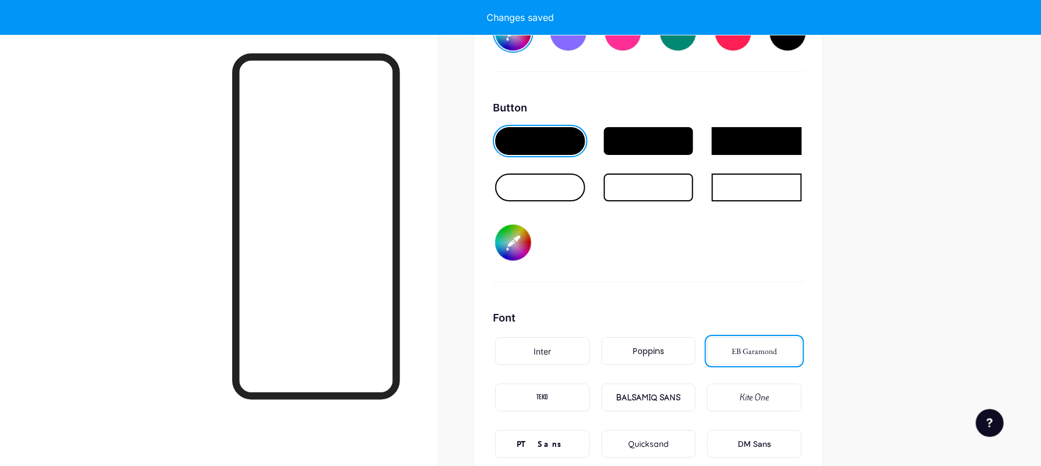
type input "#ebe6e6"
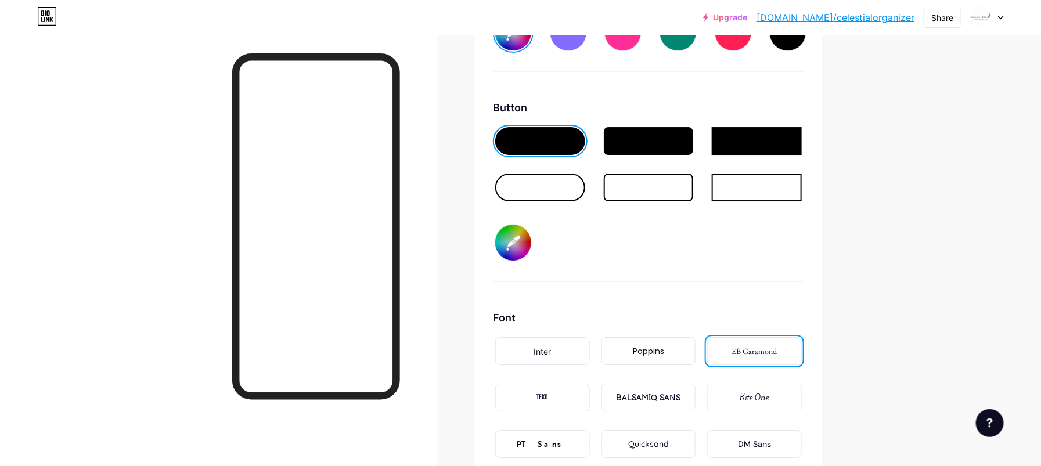
type input "#fffafa"
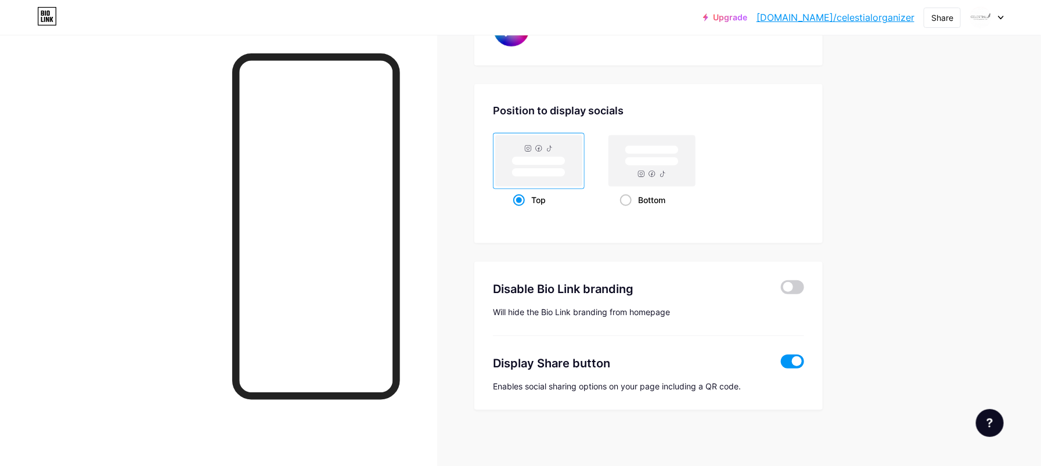
scroll to position [1938, 0]
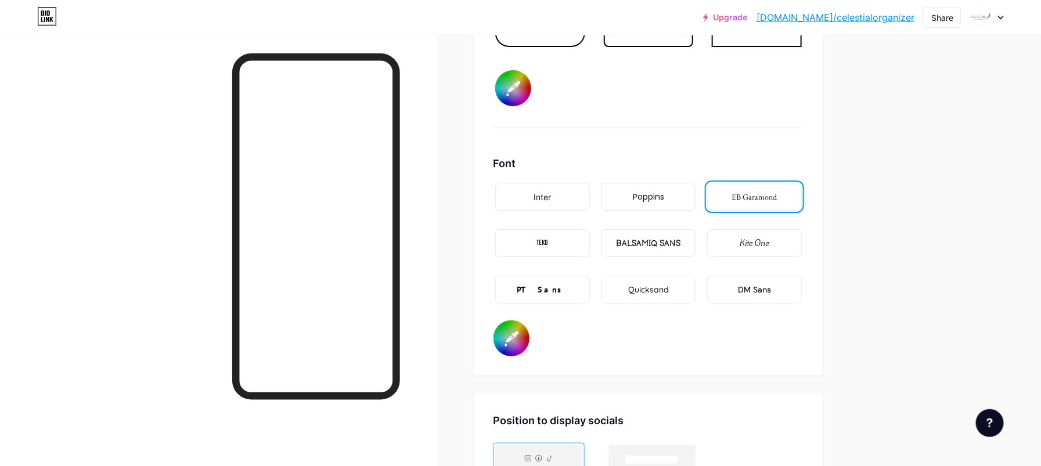
click at [760, 284] on div "DM Sans" at bounding box center [754, 290] width 33 height 12
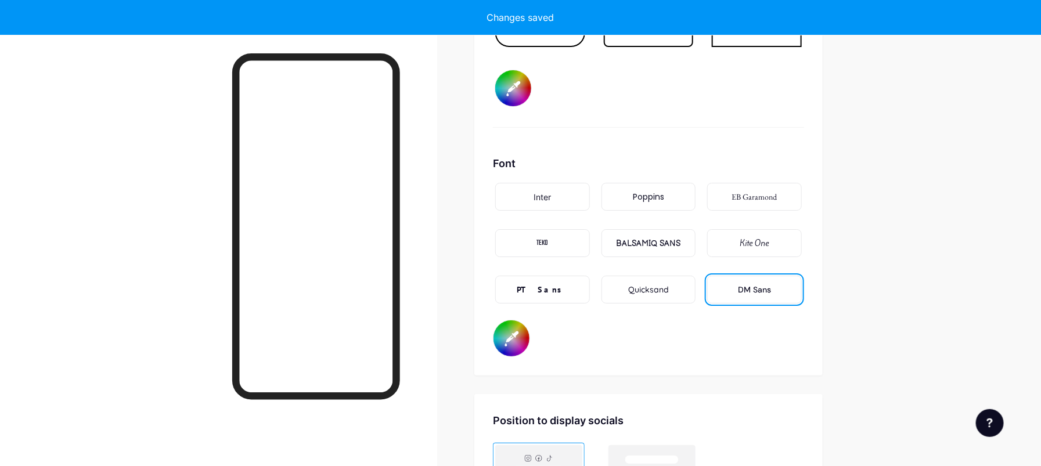
click at [557, 199] on div "Inter" at bounding box center [542, 197] width 95 height 28
click at [646, 200] on div "Poppins" at bounding box center [648, 197] width 31 height 12
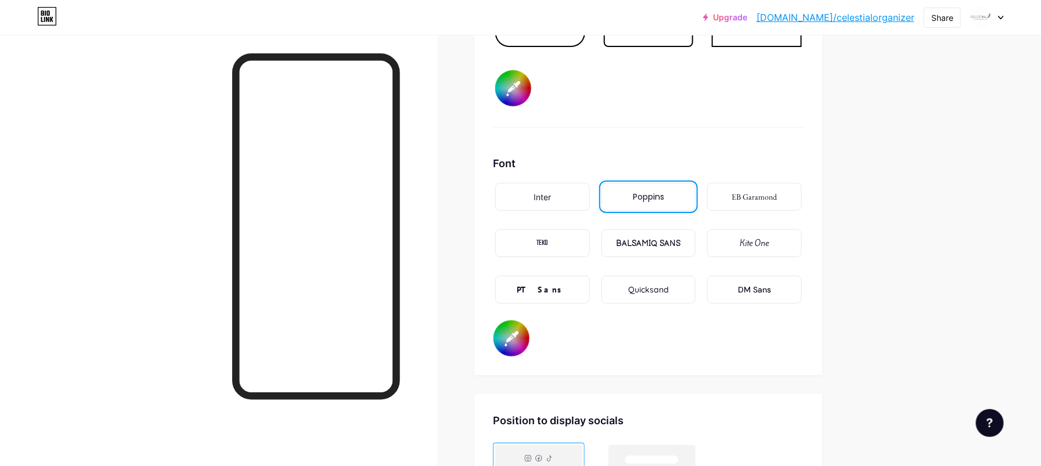
click at [561, 242] on div "TEKO" at bounding box center [542, 243] width 95 height 28
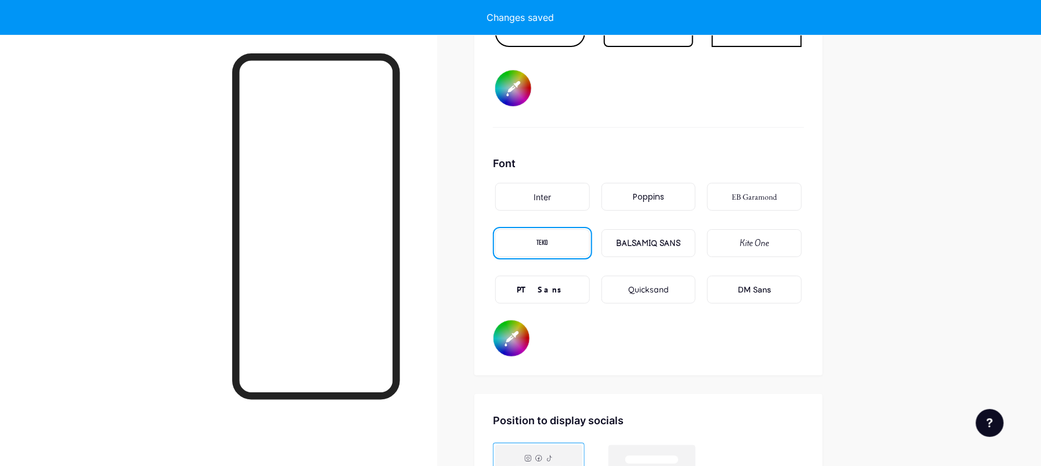
click at [639, 289] on div "Quicksand" at bounding box center [648, 290] width 41 height 12
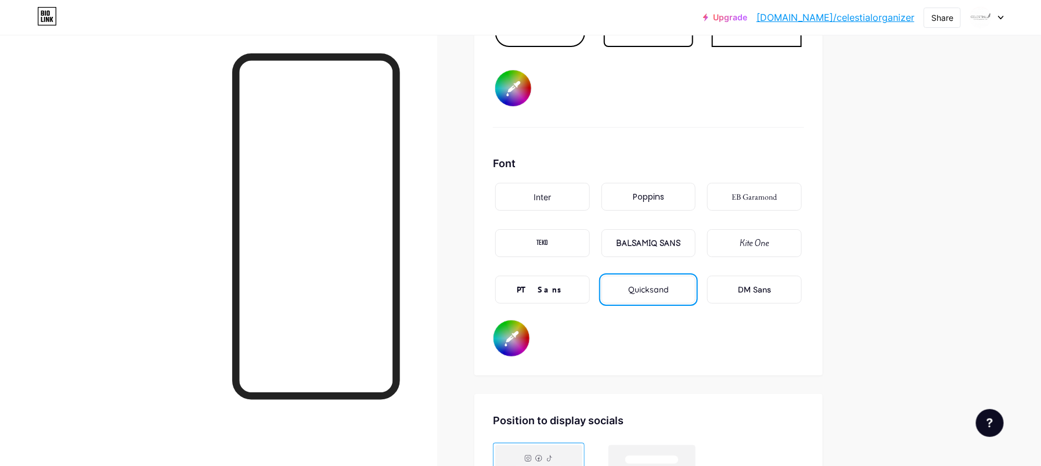
drag, startPoint x: 564, startPoint y: 289, endPoint x: 624, endPoint y: 272, distance: 62.2
click at [565, 289] on div "PT Sans" at bounding box center [542, 290] width 95 height 28
click at [753, 245] on div "Kite One" at bounding box center [755, 244] width 29 height 12
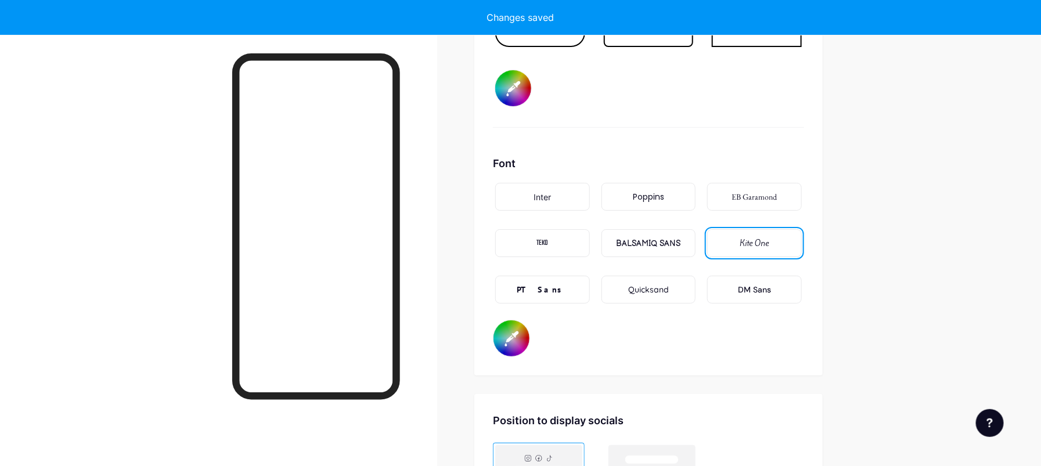
type input "#ebe6e6"
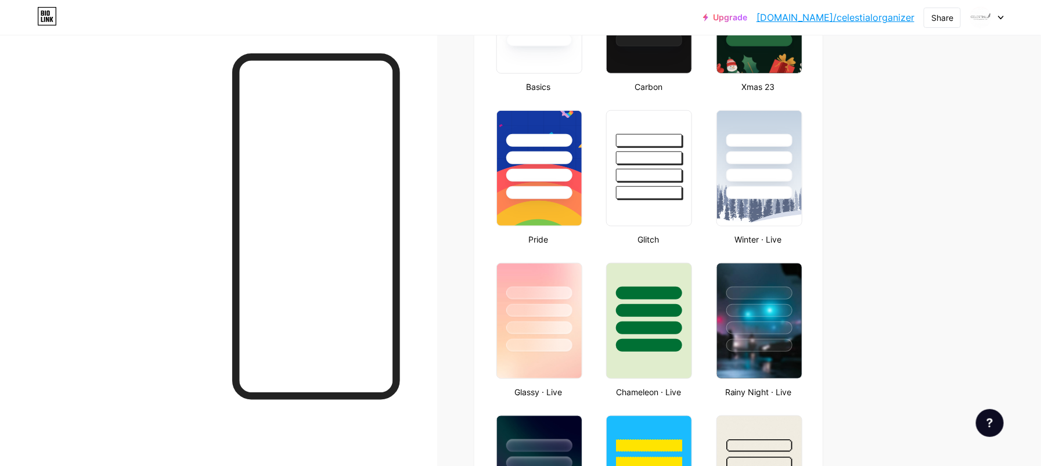
scroll to position [0, 0]
